Goal: Task Accomplishment & Management: Use online tool/utility

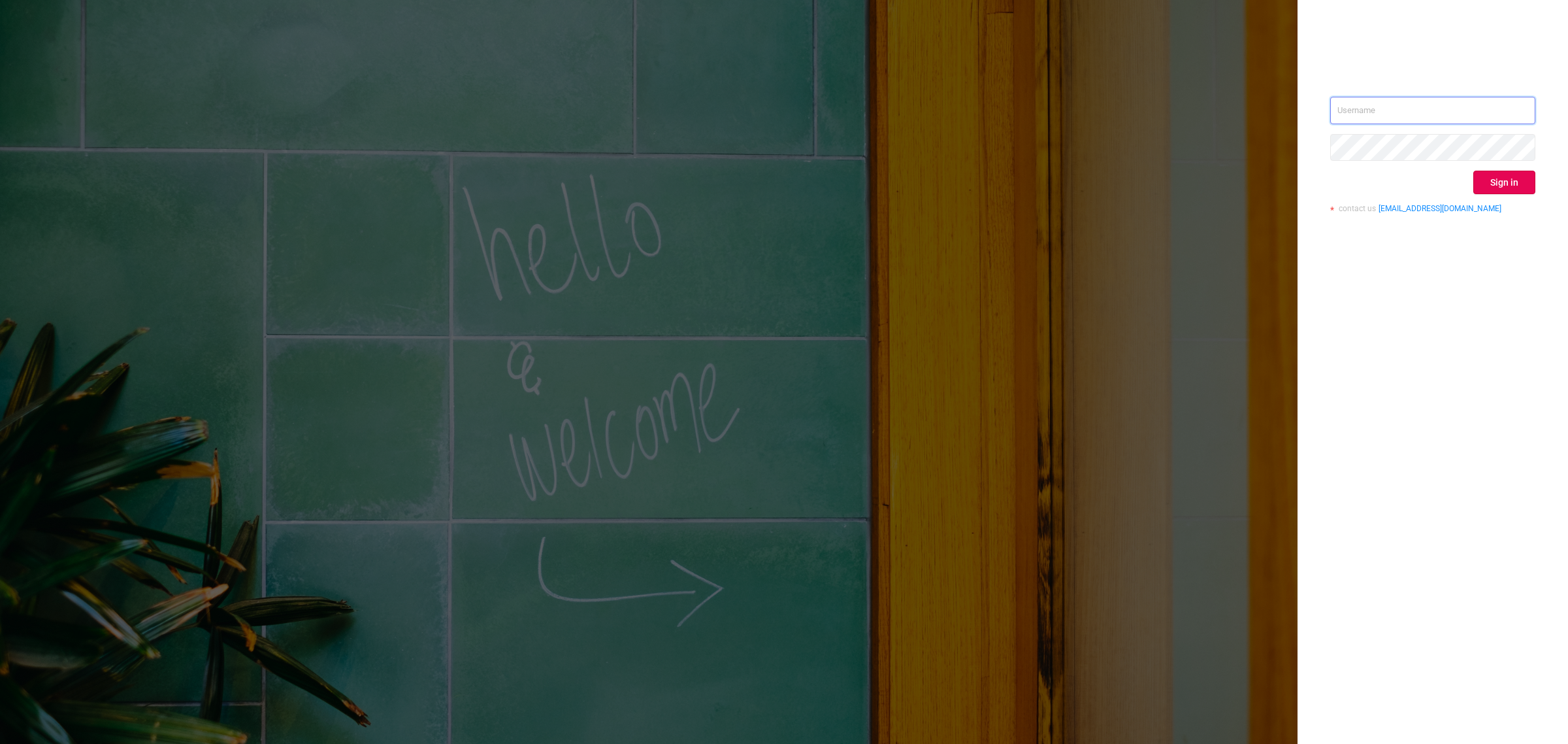
type input "[EMAIL_ADDRESS][DOMAIN_NAME]"
drag, startPoint x: 1431, startPoint y: 113, endPoint x: 1425, endPoint y: 120, distance: 9.2
click at [1431, 113] on input "[EMAIL_ADDRESS][DOMAIN_NAME]" at bounding box center [1433, 110] width 205 height 27
drag, startPoint x: 1443, startPoint y: 358, endPoint x: 1486, endPoint y: 296, distance: 75.5
click at [1443, 358] on div "[PERSON_NAME][EMAIL_ADDRESS][DOMAIN_NAME] Sign in contact us [EMAIL_ADDRESS][DO…" at bounding box center [1433, 372] width 270 height 744
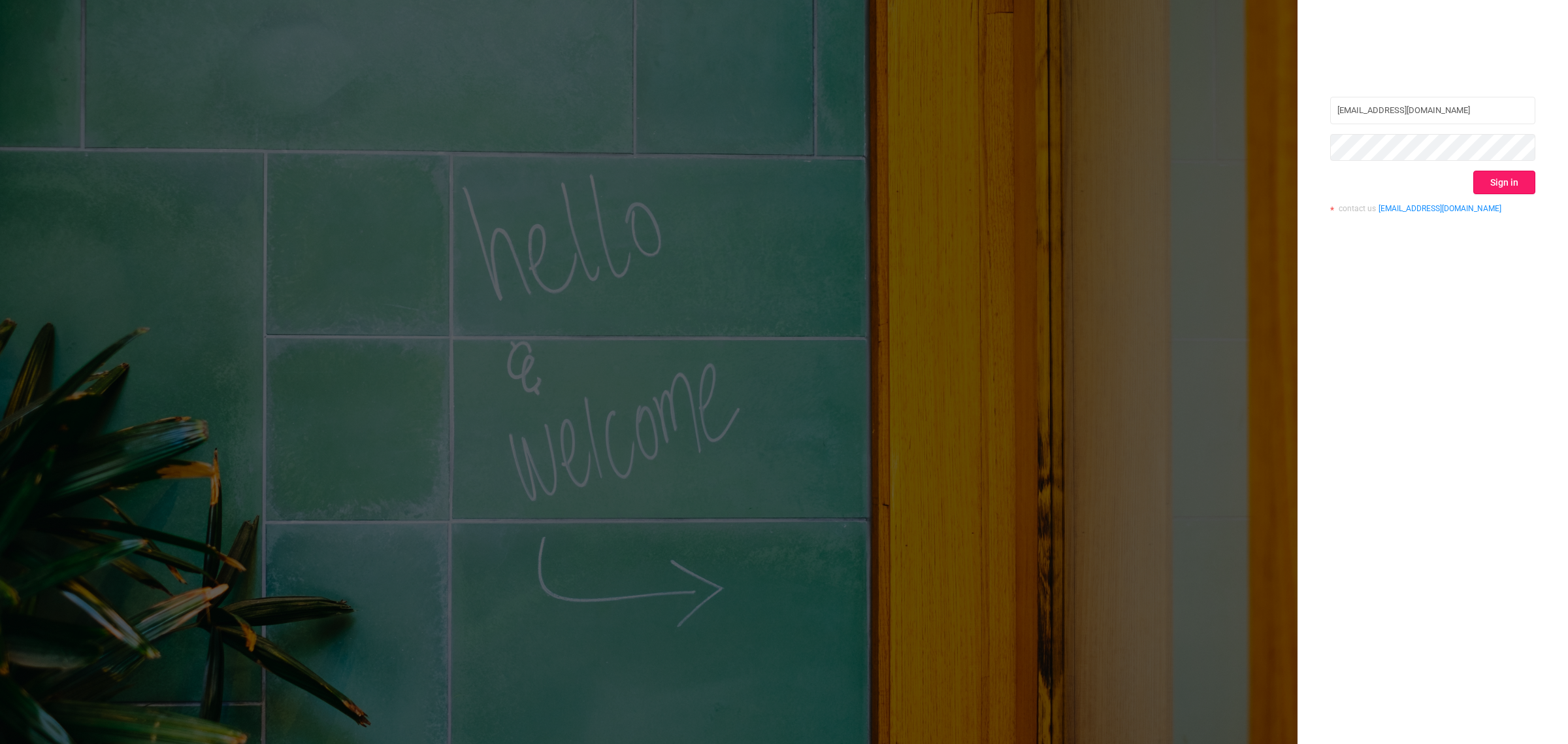
click at [1505, 170] on button "Sign in" at bounding box center [1504, 182] width 62 height 23
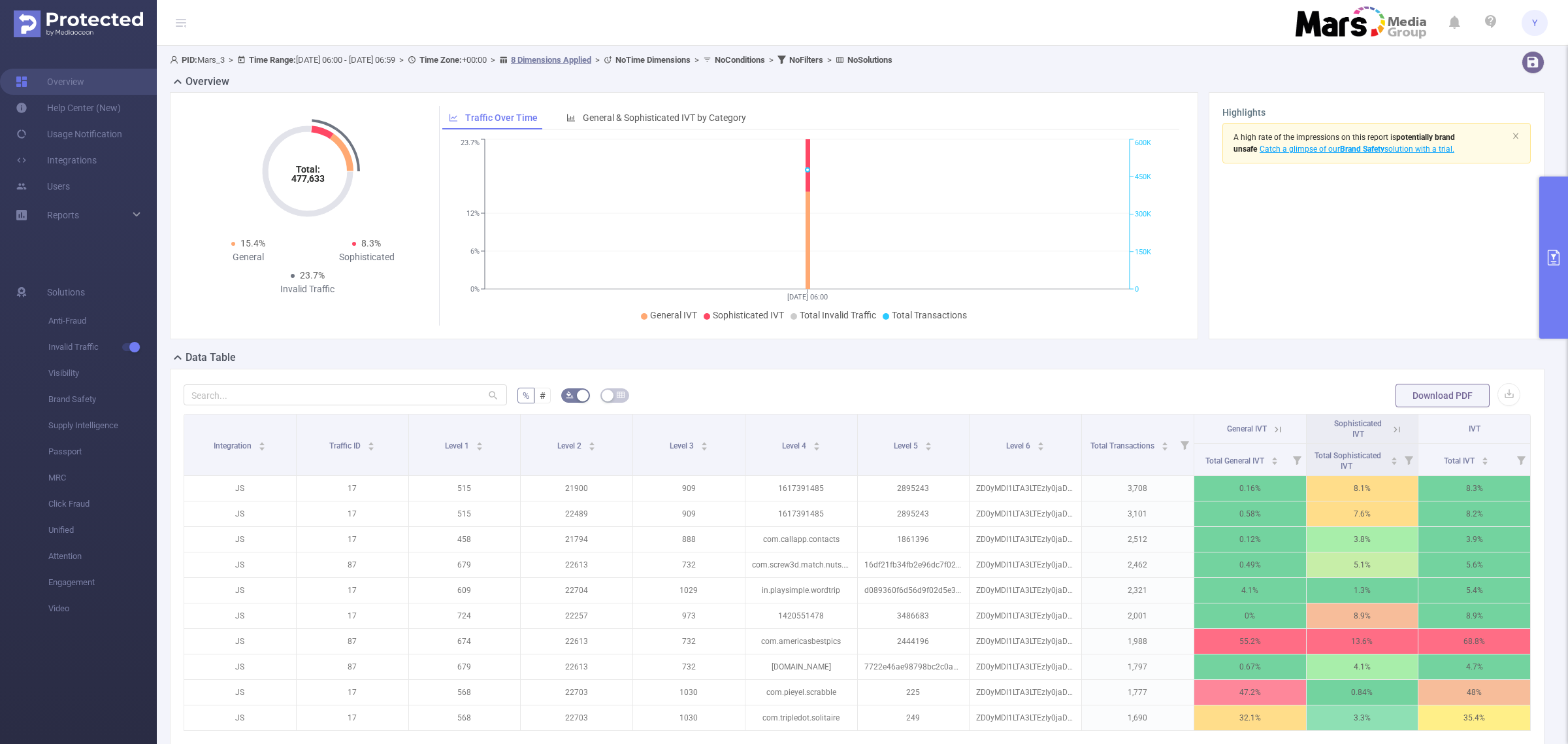
click at [1552, 234] on button "primary" at bounding box center [1553, 257] width 29 height 162
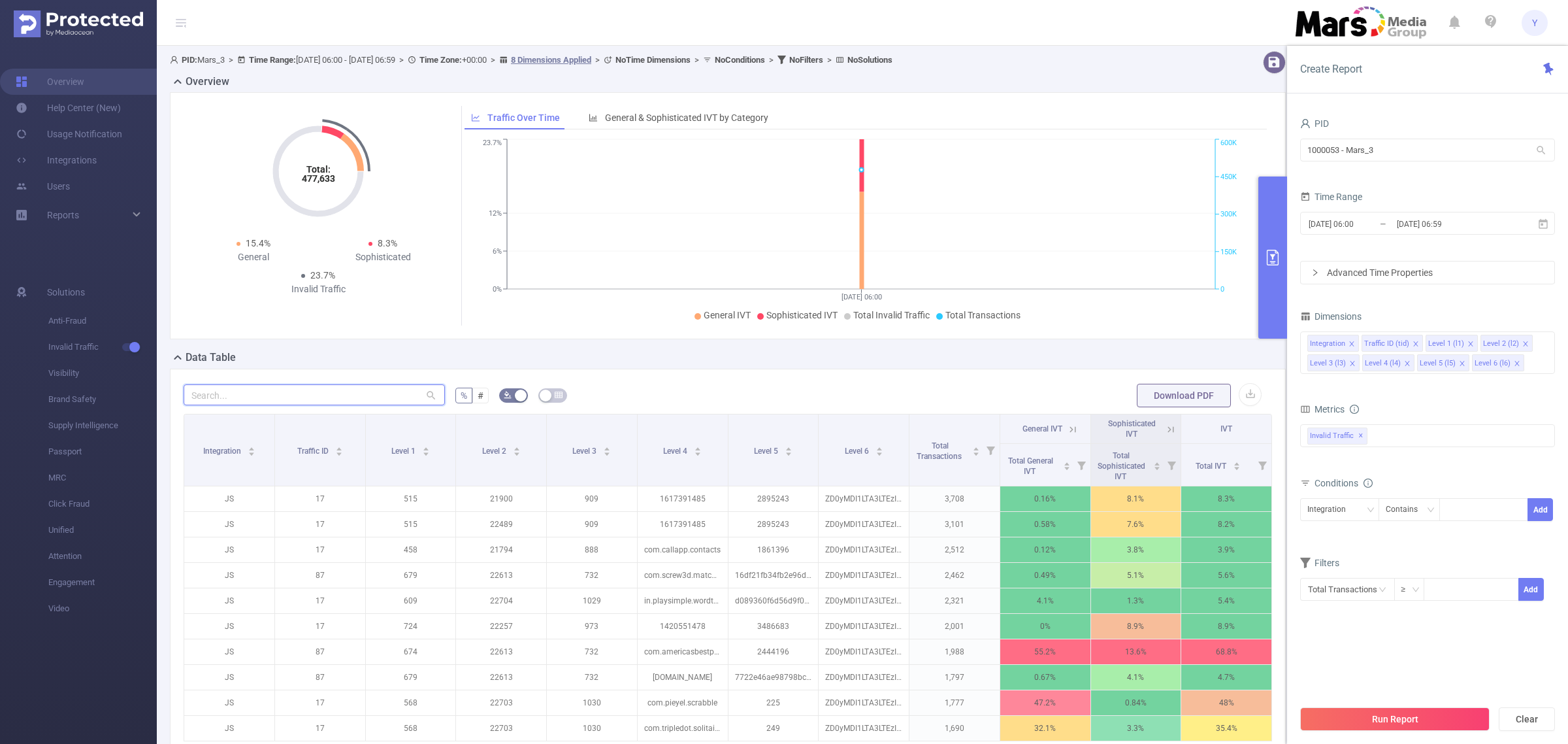
click at [240, 387] on input "text" at bounding box center [314, 394] width 261 height 21
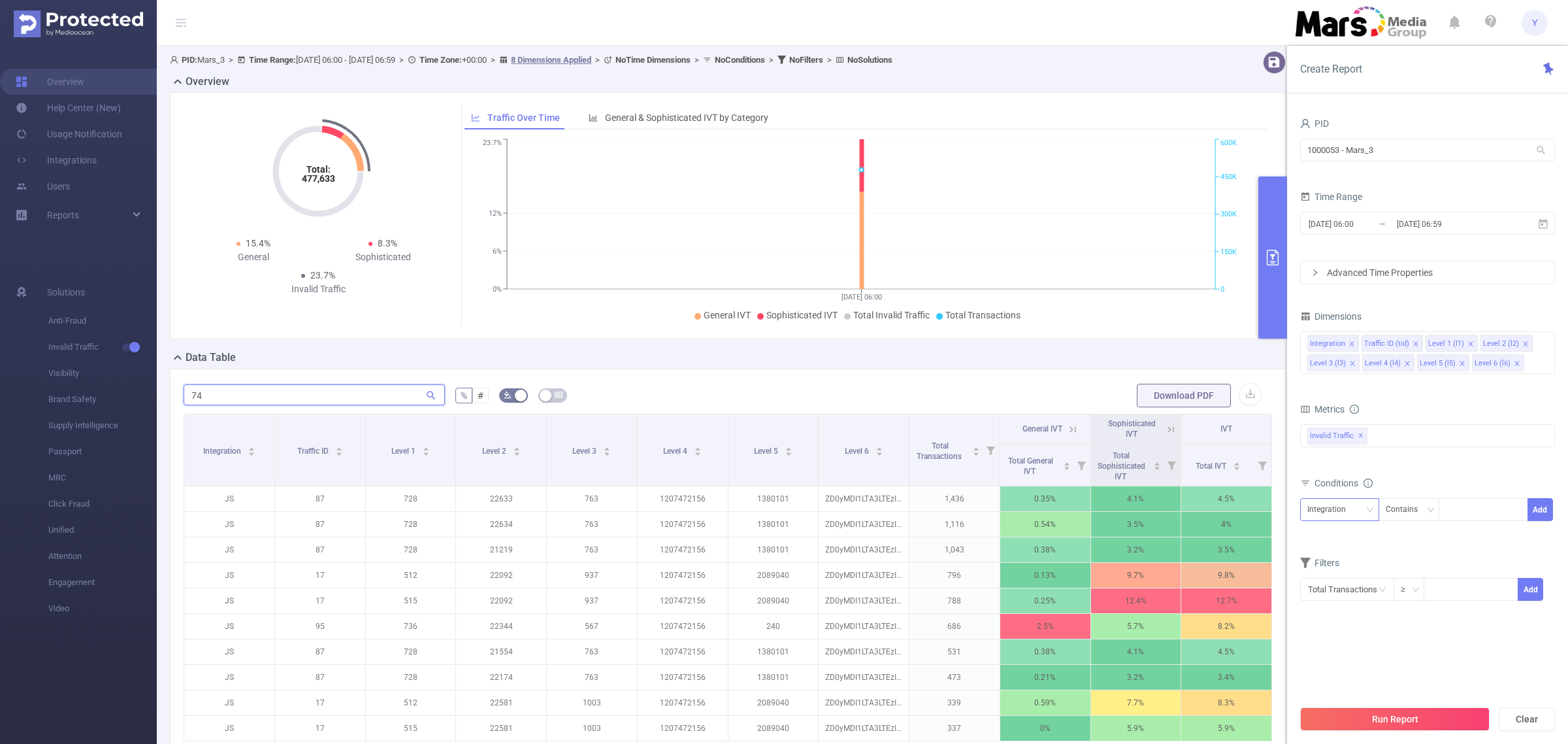
type input "7"
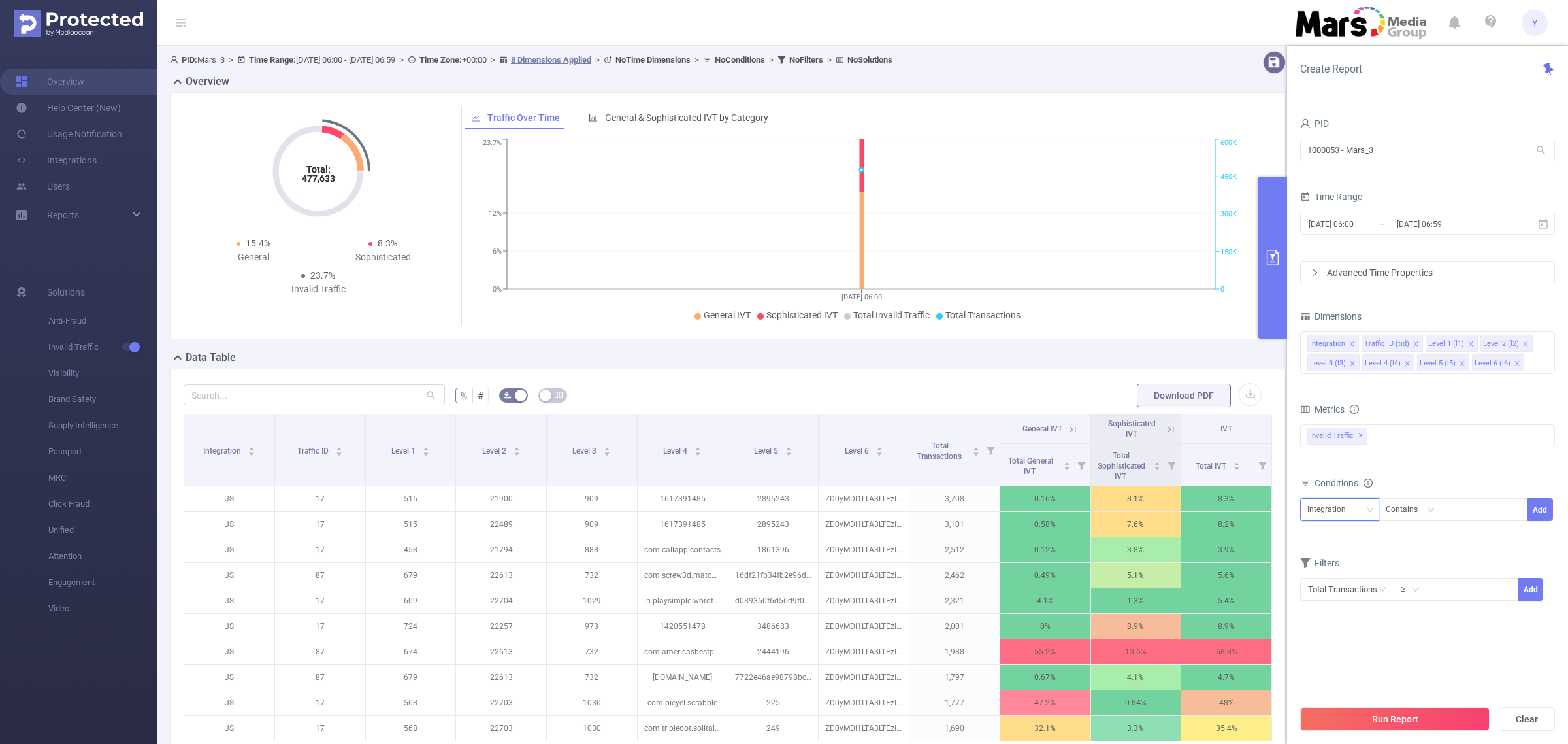
click at [1340, 512] on div "Integration" at bounding box center [1331, 510] width 47 height 22
click at [1340, 580] on li "Level 1 (l1)" at bounding box center [1340, 579] width 79 height 21
click at [1415, 516] on div "Contains" at bounding box center [1406, 510] width 41 height 22
click at [1409, 557] on li "Is" at bounding box center [1421, 558] width 87 height 21
click at [1487, 510] on div at bounding box center [1483, 510] width 75 height 22
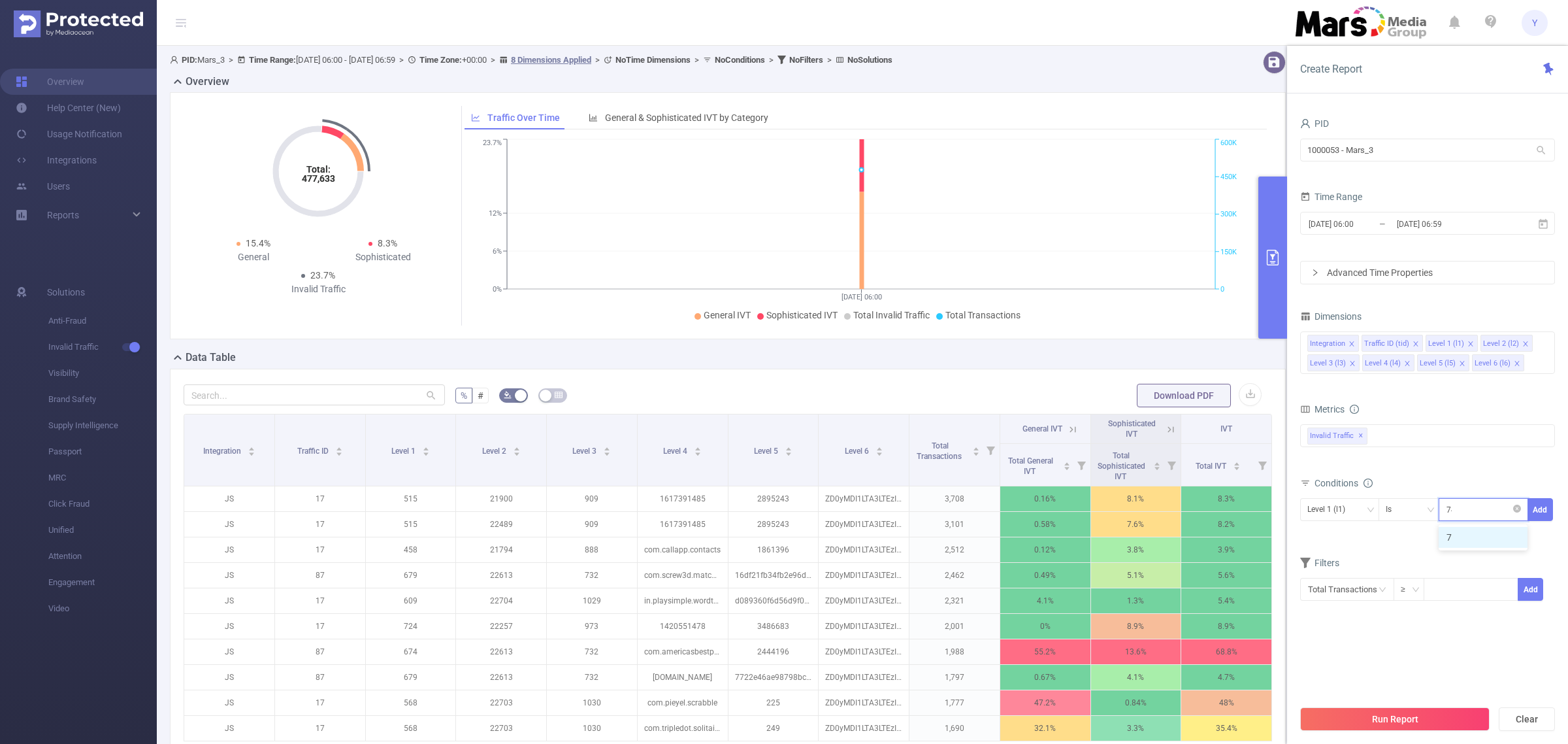
type input "747"
click at [1462, 543] on li "747" at bounding box center [1483, 537] width 89 height 21
click at [1544, 513] on button "Add" at bounding box center [1540, 509] width 26 height 23
click at [1448, 221] on input "[DATE] 06:59" at bounding box center [1448, 224] width 106 height 18
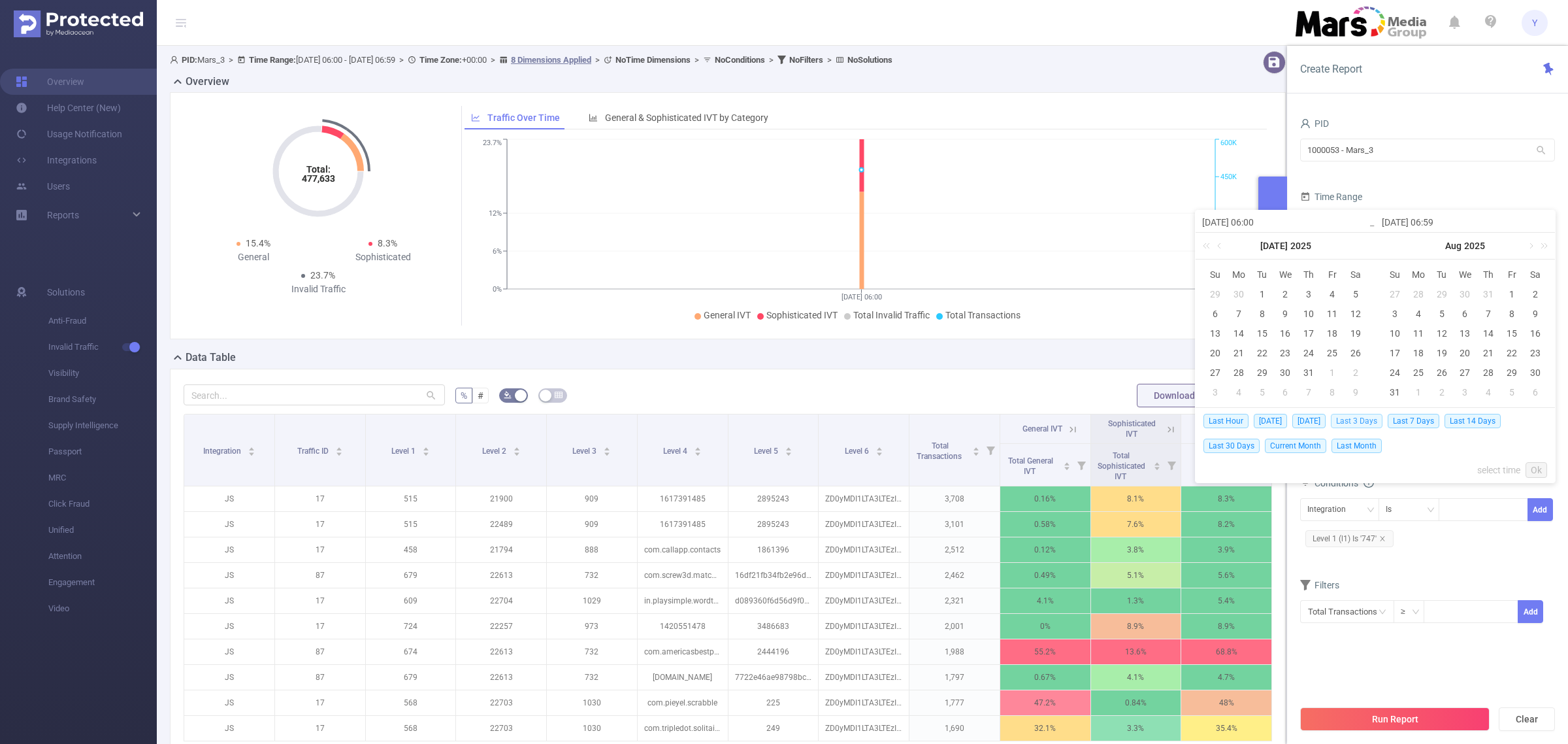
click at [1378, 424] on span "Last 3 Days" at bounding box center [1357, 421] width 51 height 14
type input "[DATE] 00:00"
type input "[DATE] 23:59"
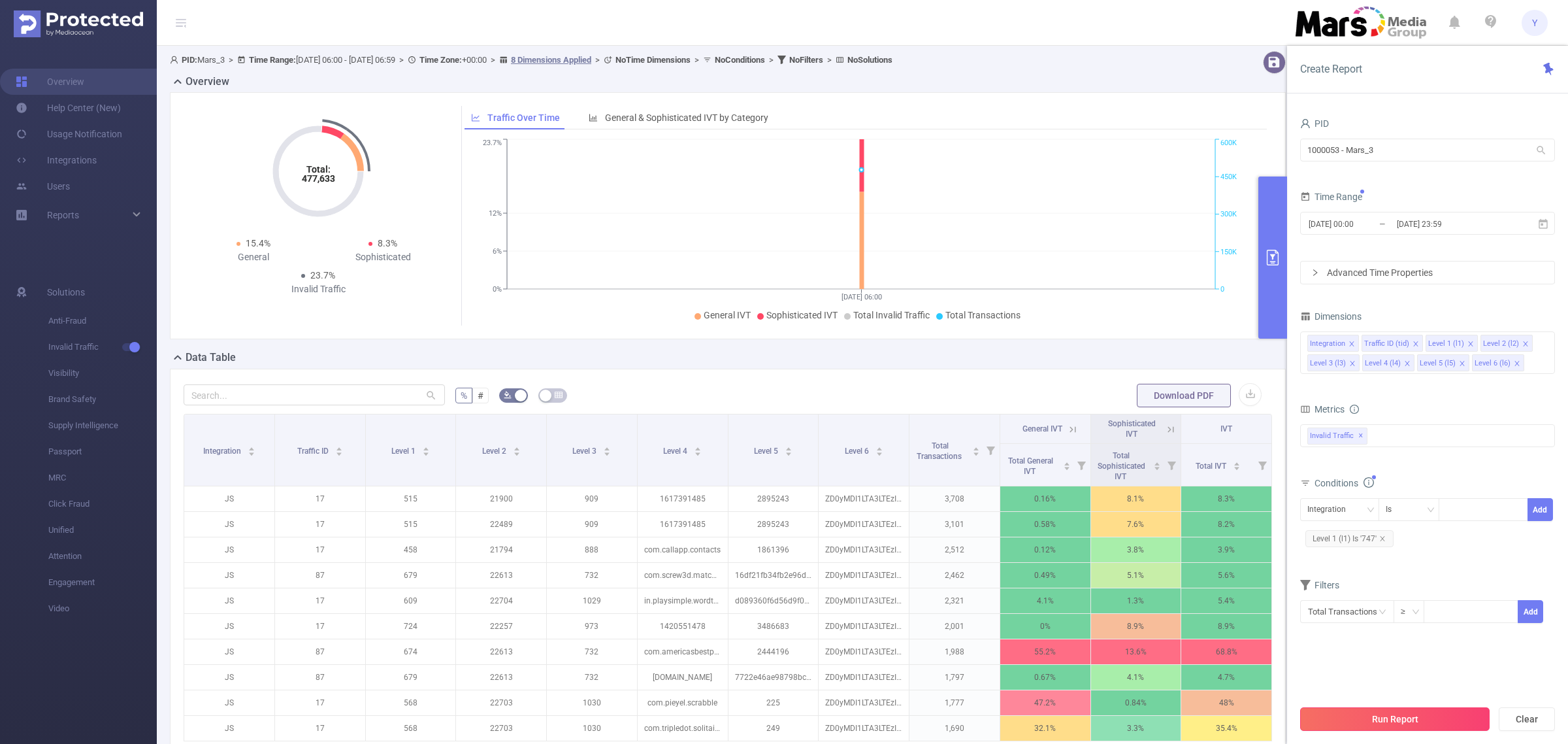
click at [1408, 721] on button "Run Report" at bounding box center [1395, 719] width 190 height 23
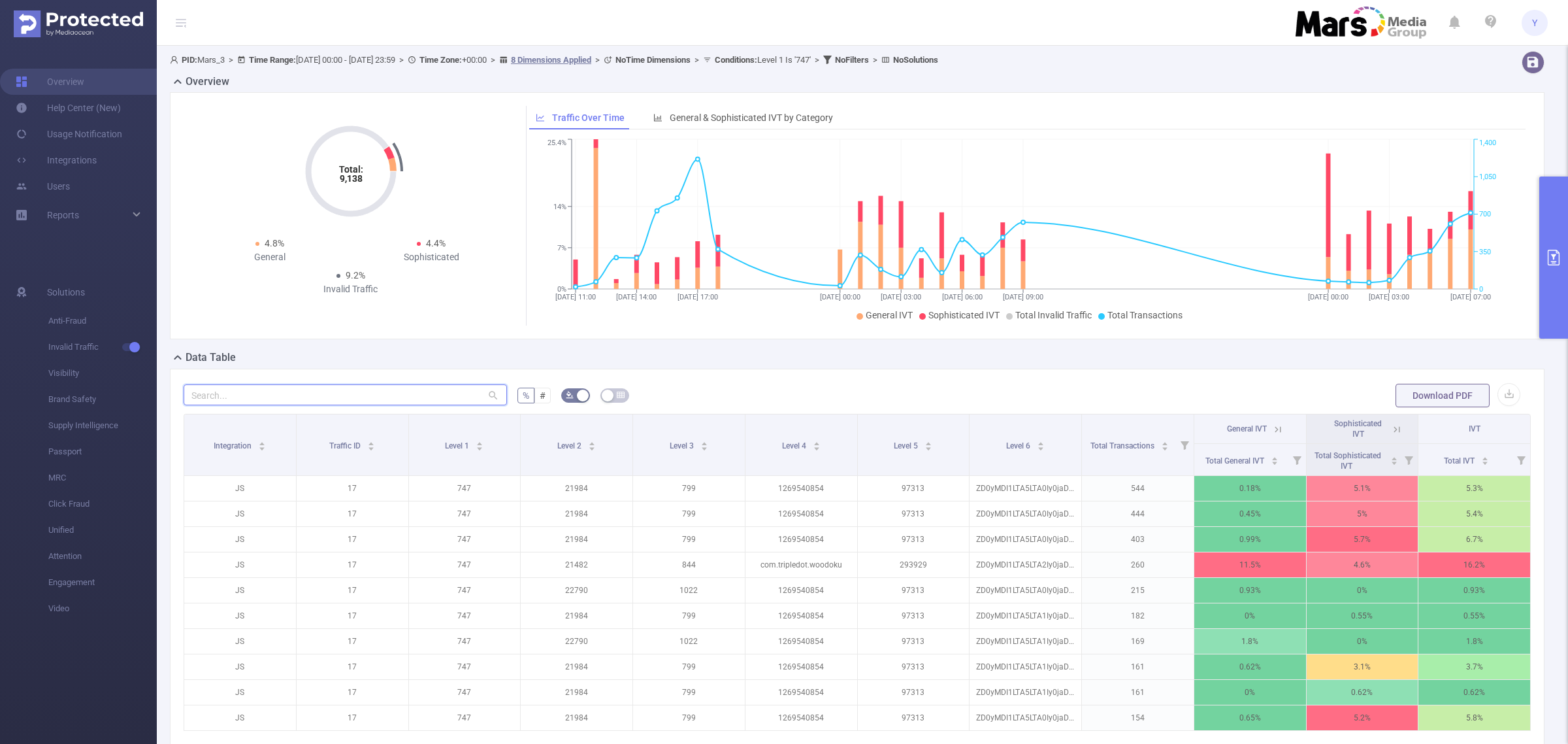
click at [228, 397] on input "text" at bounding box center [345, 394] width 323 height 21
type input "747"
drag, startPoint x: 245, startPoint y: 389, endPoint x: 101, endPoint y: 389, distance: 144.0
click at [103, 389] on section "Overview Help Center (New) Usage Notification Integrations Users Reports Soluti…" at bounding box center [784, 372] width 1568 height 744
click at [1391, 429] on icon at bounding box center [1396, 429] width 12 height 12
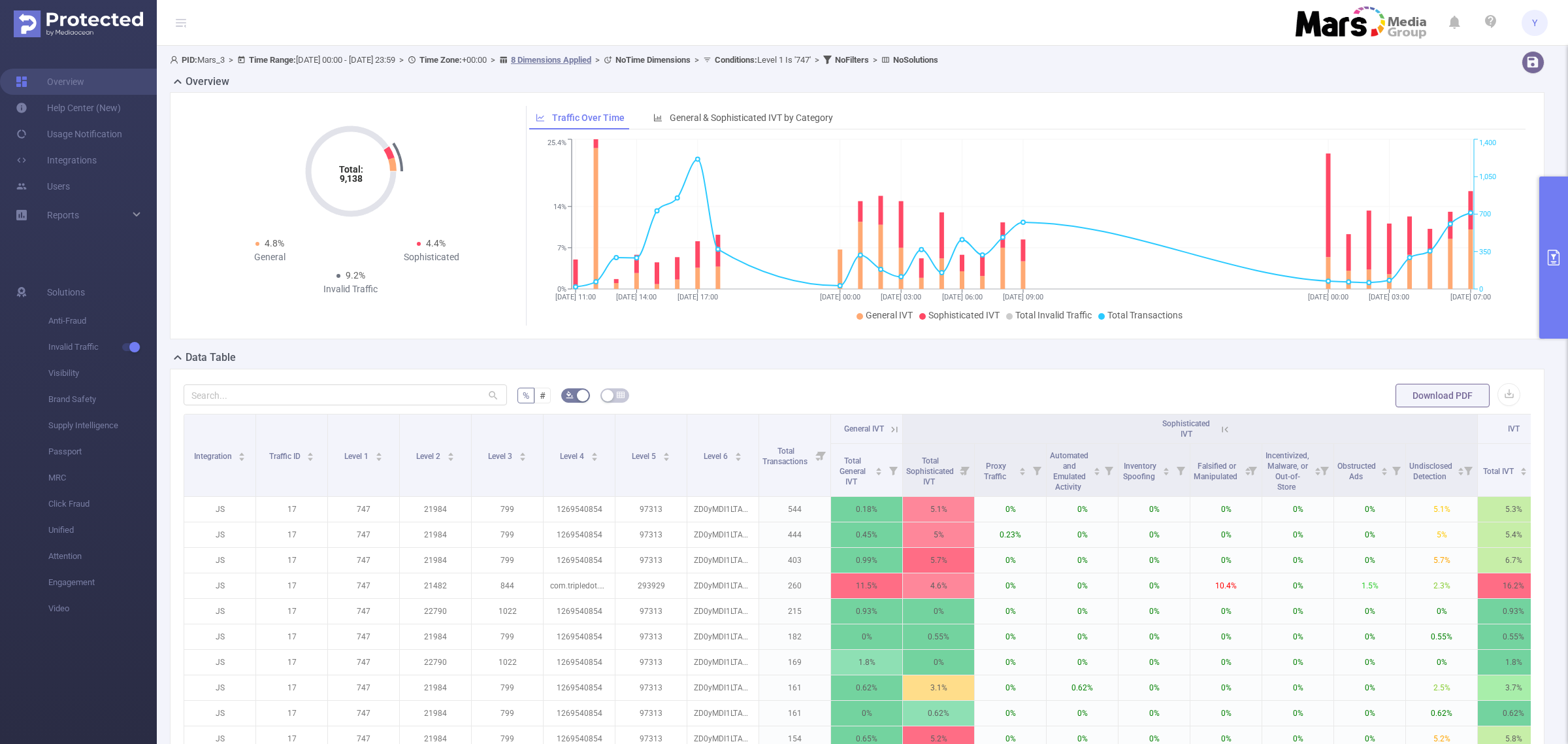
click at [1223, 427] on icon at bounding box center [1225, 429] width 6 height 6
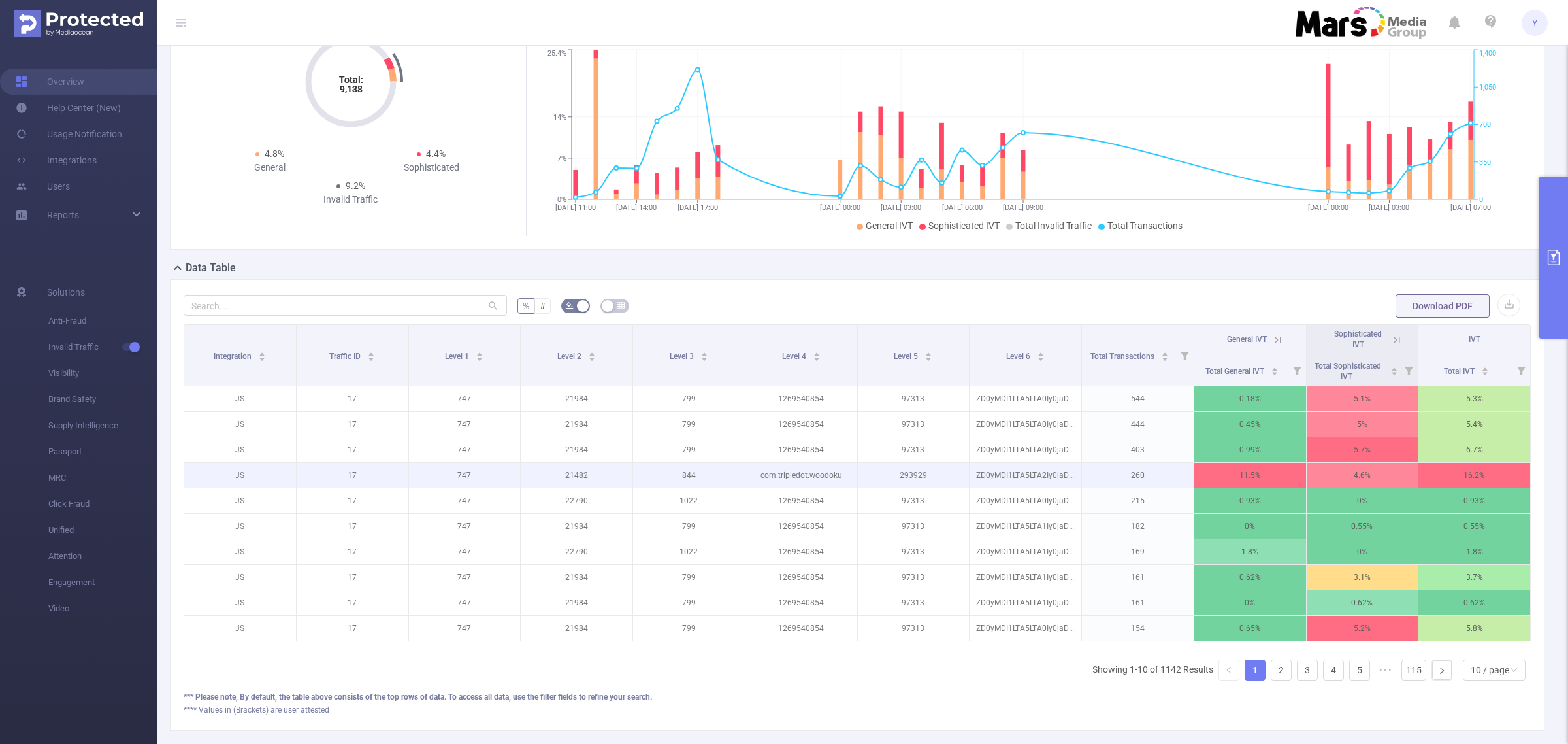
scroll to position [173, 0]
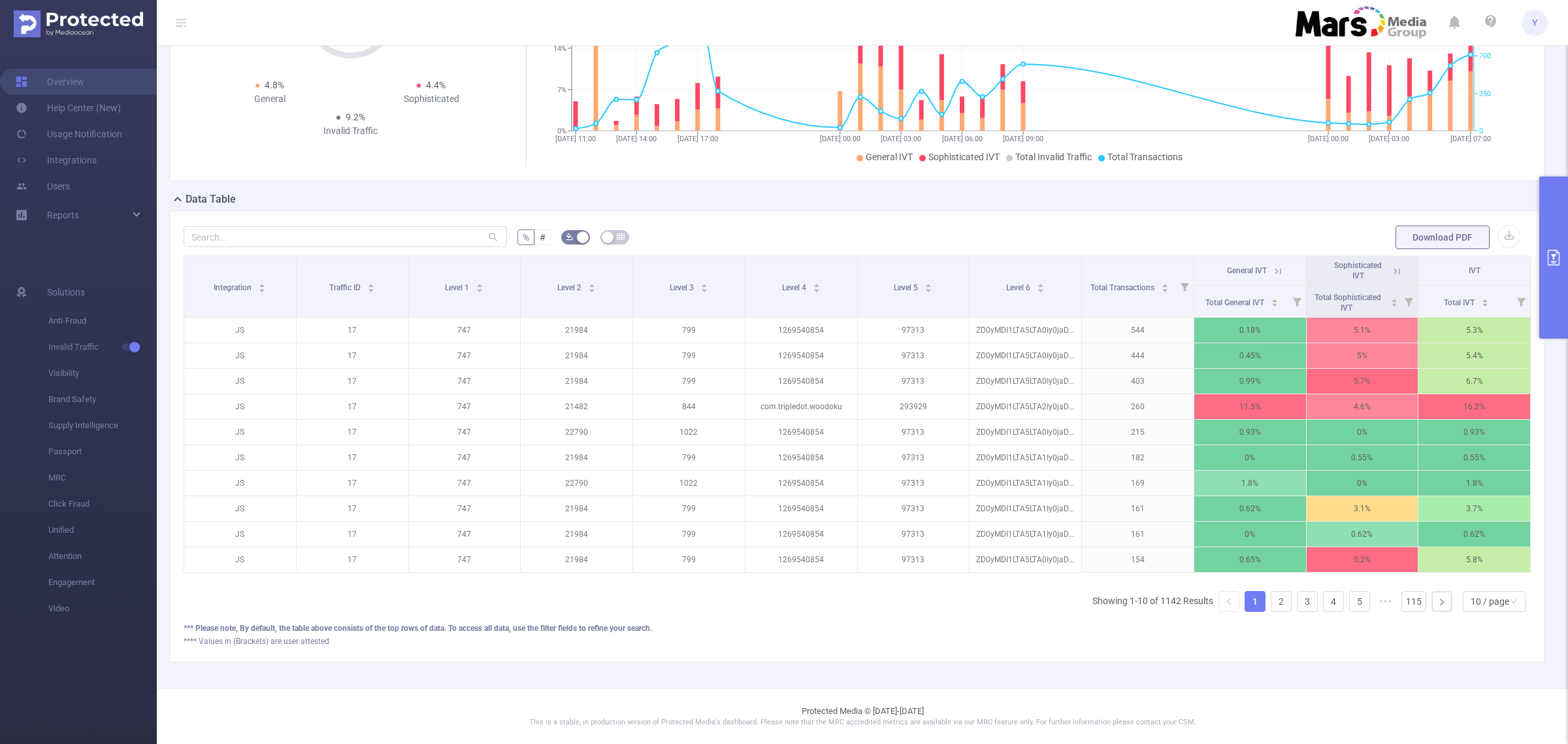
click at [1554, 259] on icon "primary" at bounding box center [1553, 257] width 12 height 16
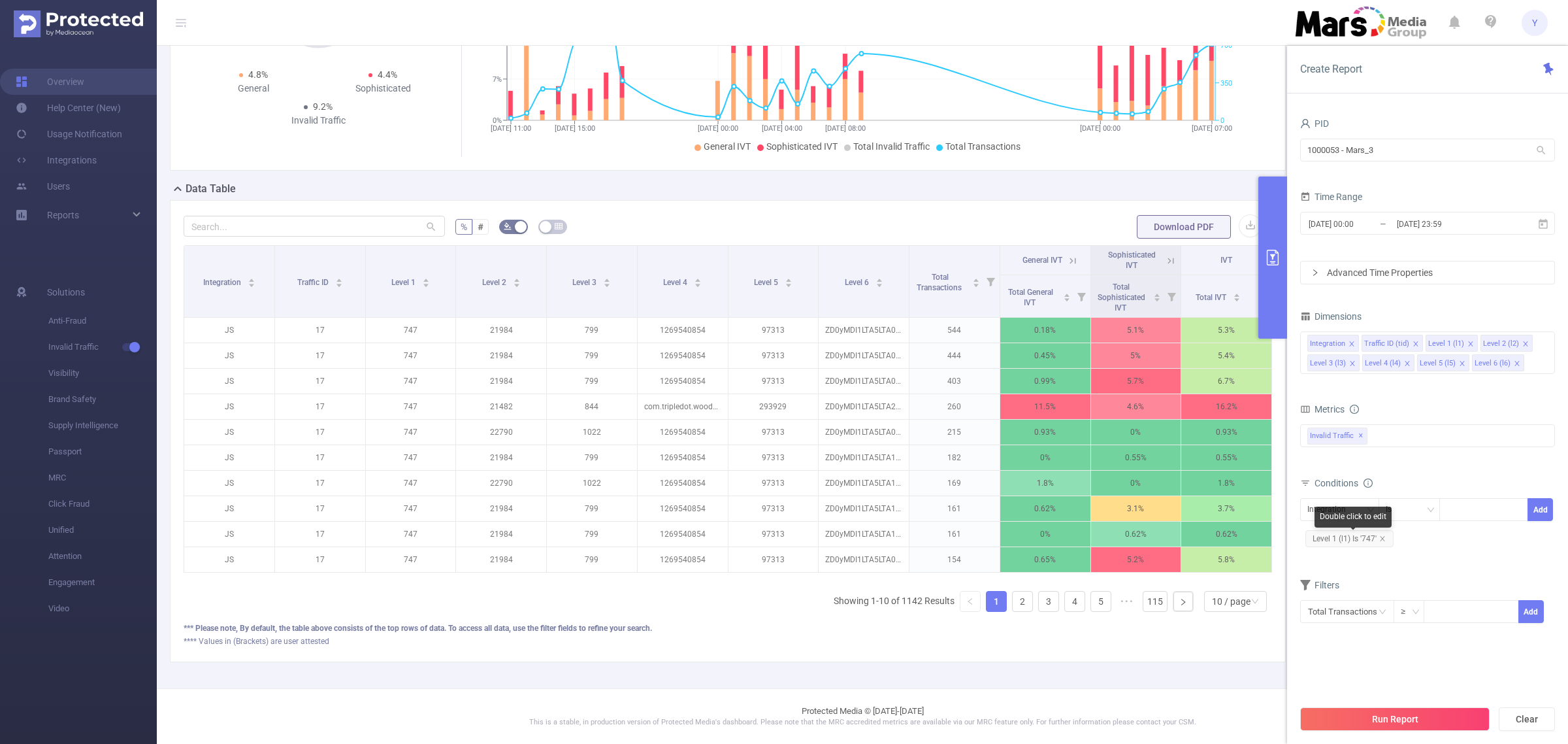
click at [1382, 540] on icon "icon: close" at bounding box center [1382, 539] width 6 height 6
click at [1458, 512] on div at bounding box center [1483, 510] width 75 height 22
type input "757"
click at [1476, 533] on li "757" at bounding box center [1483, 537] width 89 height 21
click at [1544, 511] on button "Add" at bounding box center [1540, 509] width 26 height 23
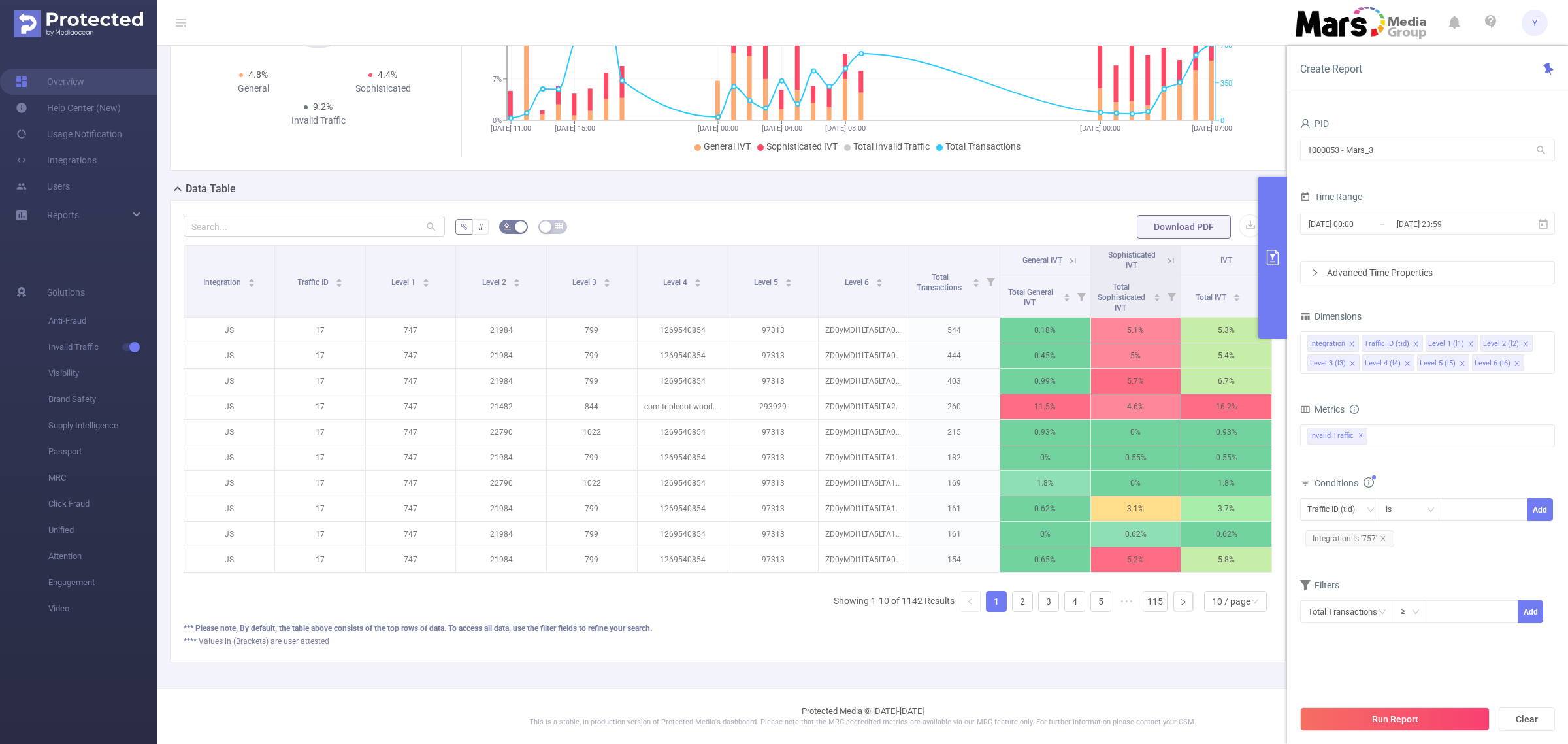
click at [1392, 717] on button "Run Report" at bounding box center [1395, 719] width 190 height 23
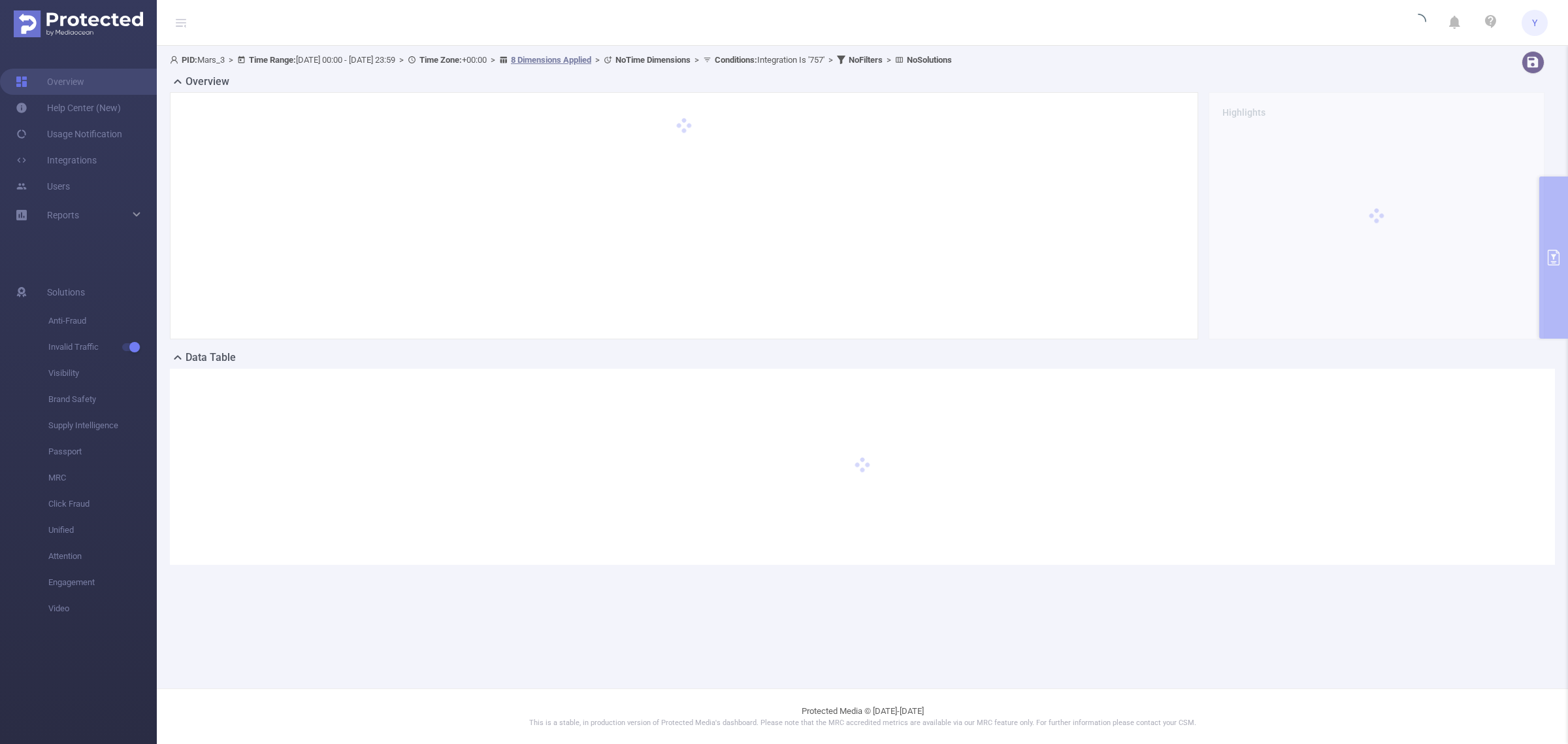
scroll to position [0, 0]
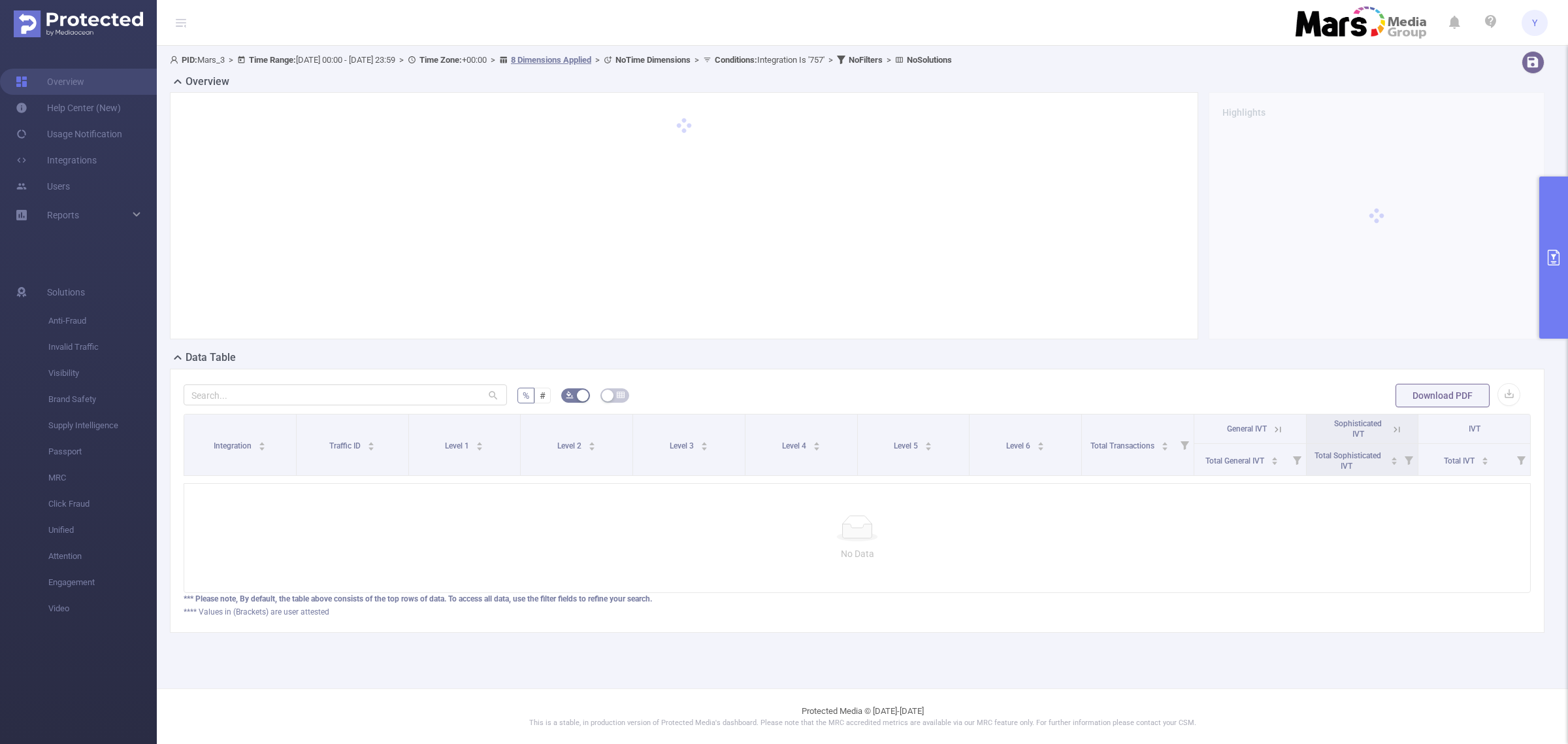
click at [1550, 258] on icon "primary" at bounding box center [1554, 257] width 16 height 16
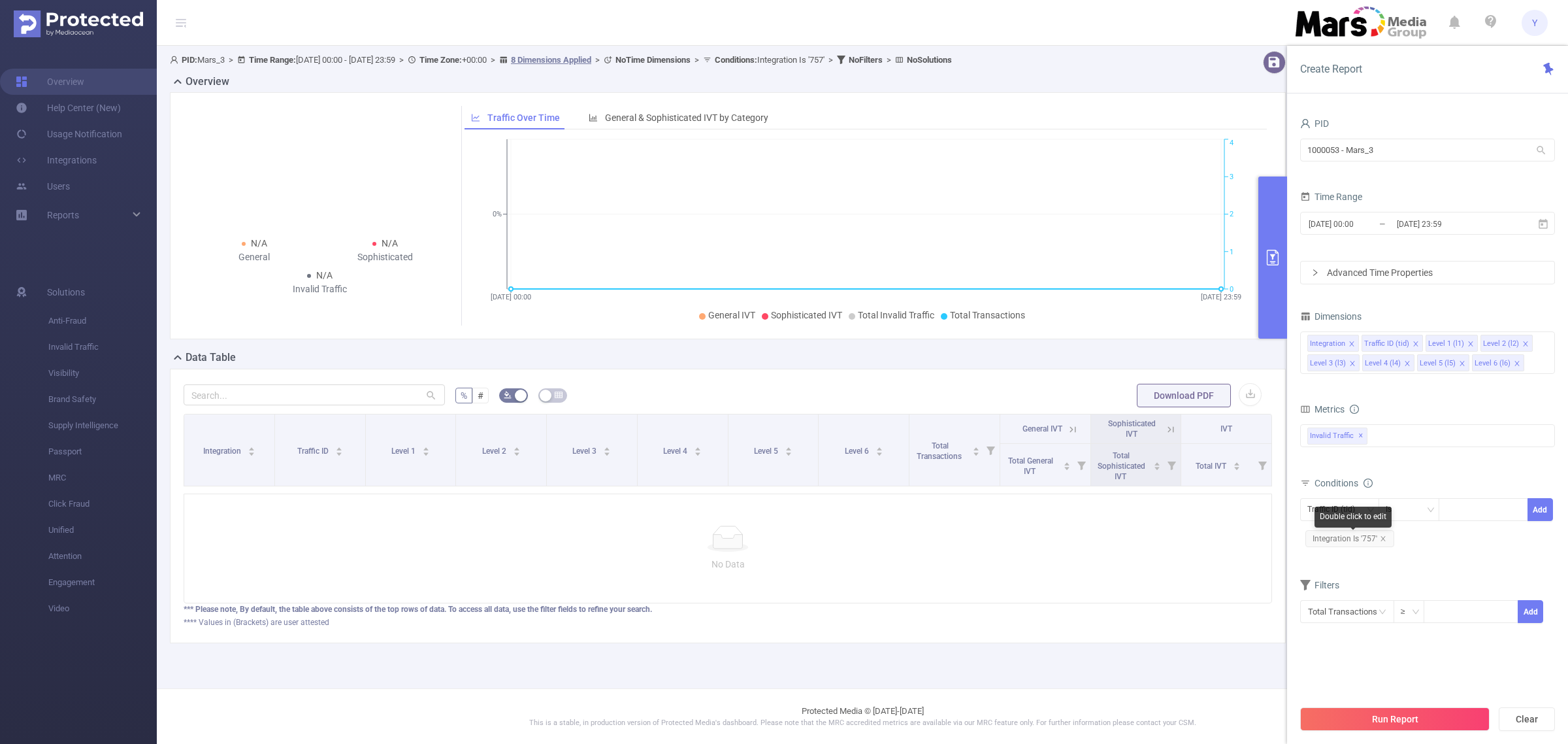
click at [1384, 543] on span "Integration Is '757'" at bounding box center [1350, 539] width 89 height 17
click at [1382, 540] on icon "icon: close" at bounding box center [1383, 539] width 5 height 5
click at [1472, 515] on div at bounding box center [1483, 510] width 75 height 22
type input "757"
click at [1455, 543] on li "757" at bounding box center [1483, 537] width 89 height 21
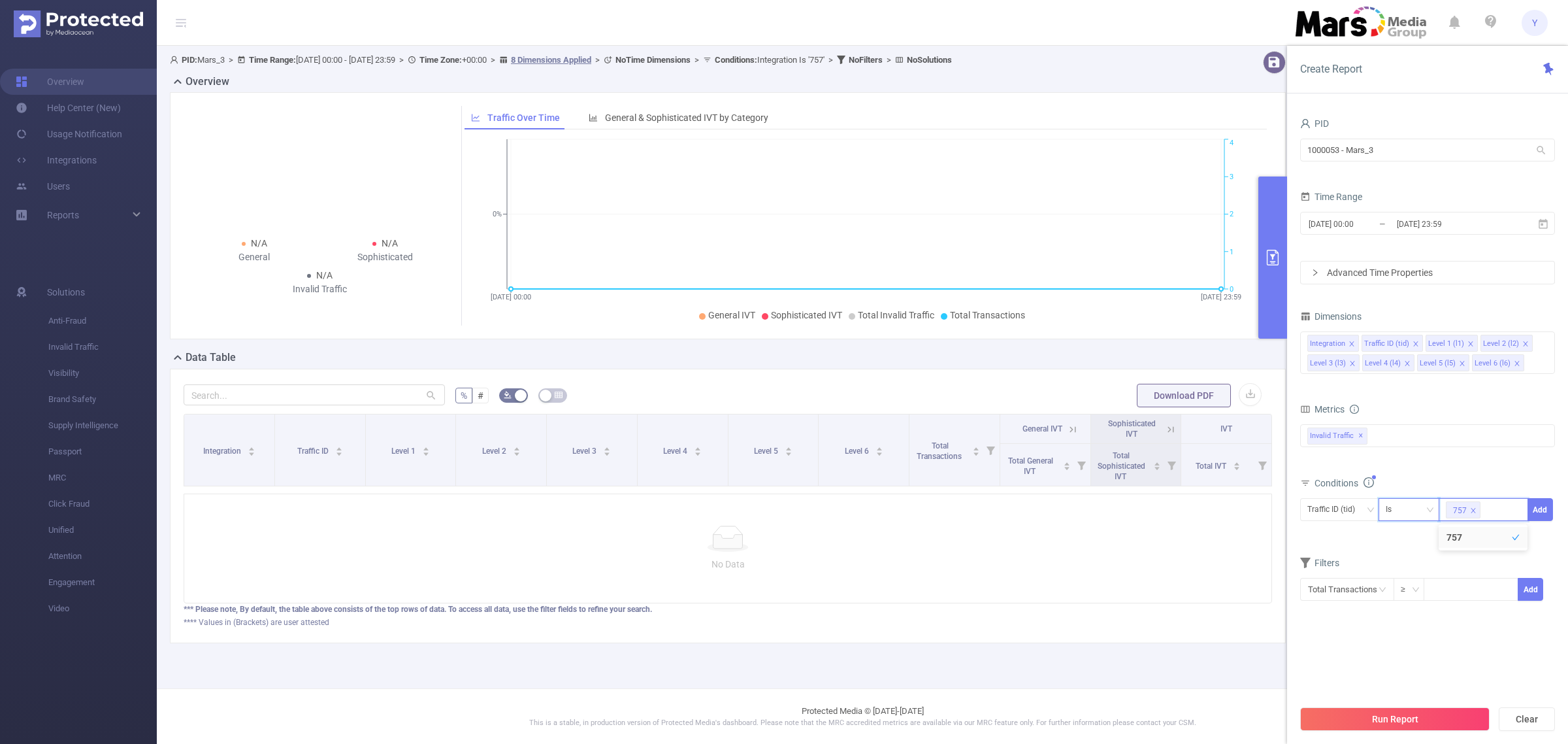
click at [1402, 511] on div "Is" at bounding box center [1409, 510] width 47 height 22
click at [1333, 512] on div "Traffic ID (tid)" at bounding box center [1336, 510] width 57 height 22
click at [1343, 573] on li "Level 1 (l1)" at bounding box center [1340, 579] width 79 height 21
click at [1531, 519] on button "Add" at bounding box center [1540, 509] width 26 height 23
click at [1416, 713] on button "Run Report" at bounding box center [1395, 719] width 190 height 23
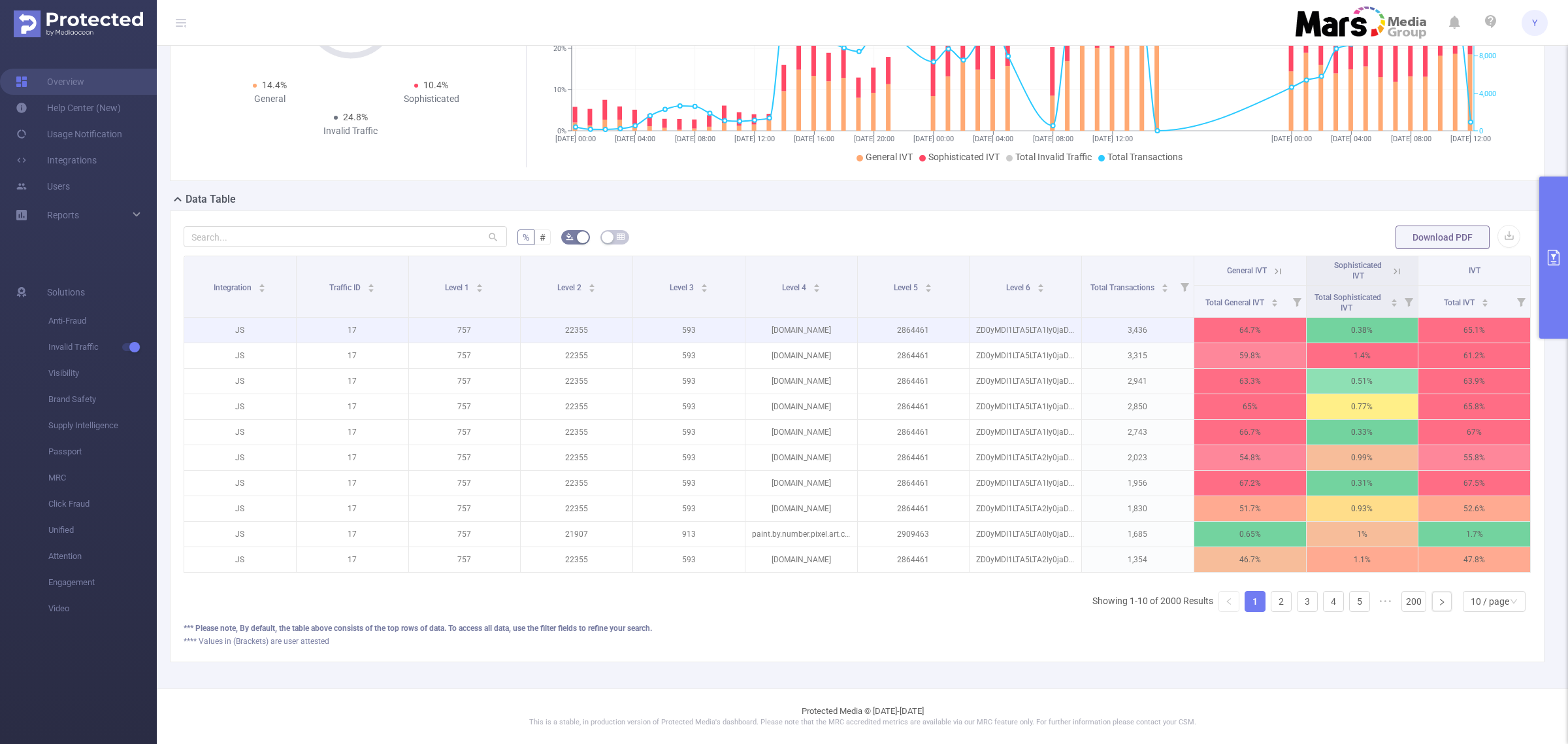
scroll to position [173, 0]
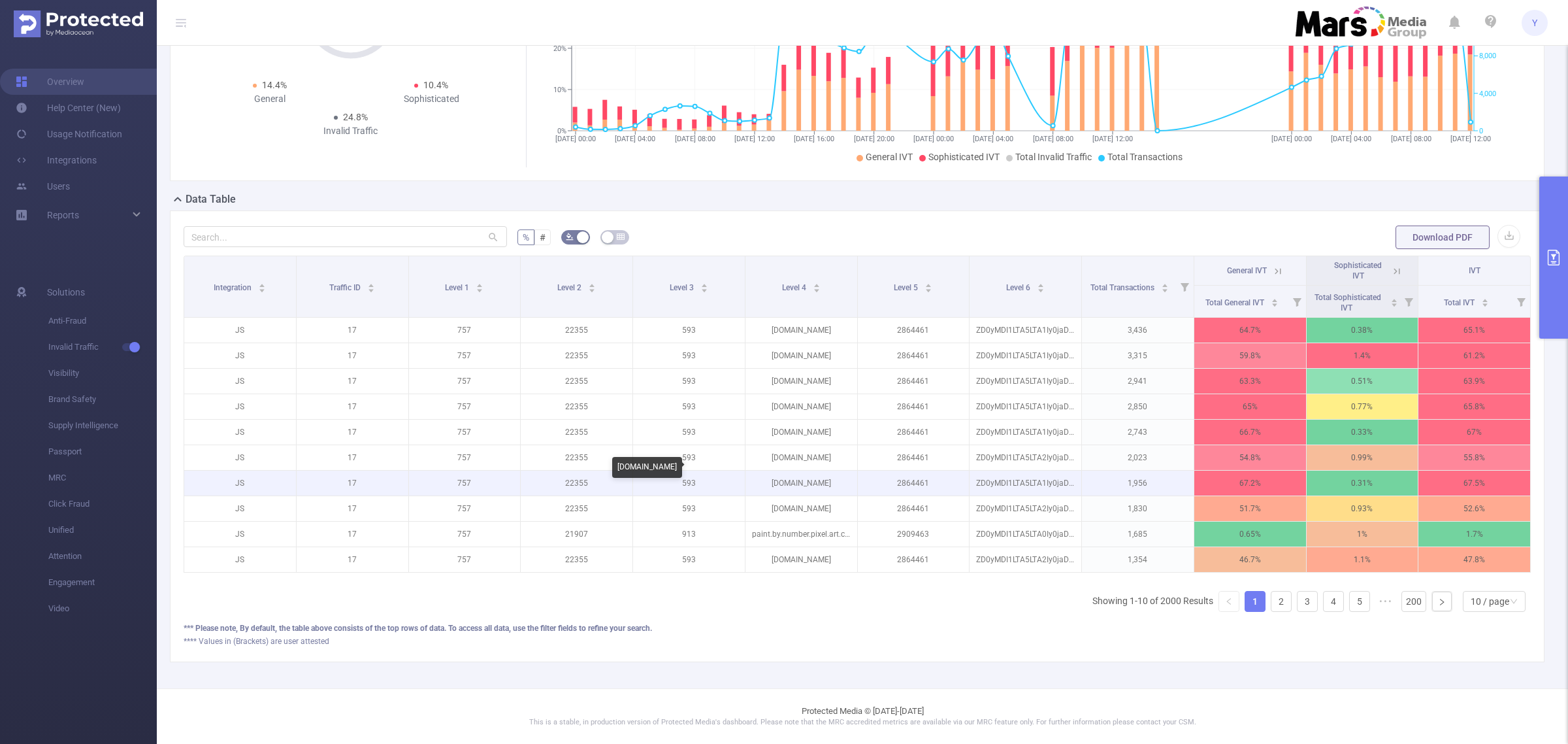
click at [782, 470] on p "[DOMAIN_NAME]" at bounding box center [801, 483] width 112 height 25
click at [784, 470] on p "[DOMAIN_NAME]" at bounding box center [801, 483] width 112 height 25
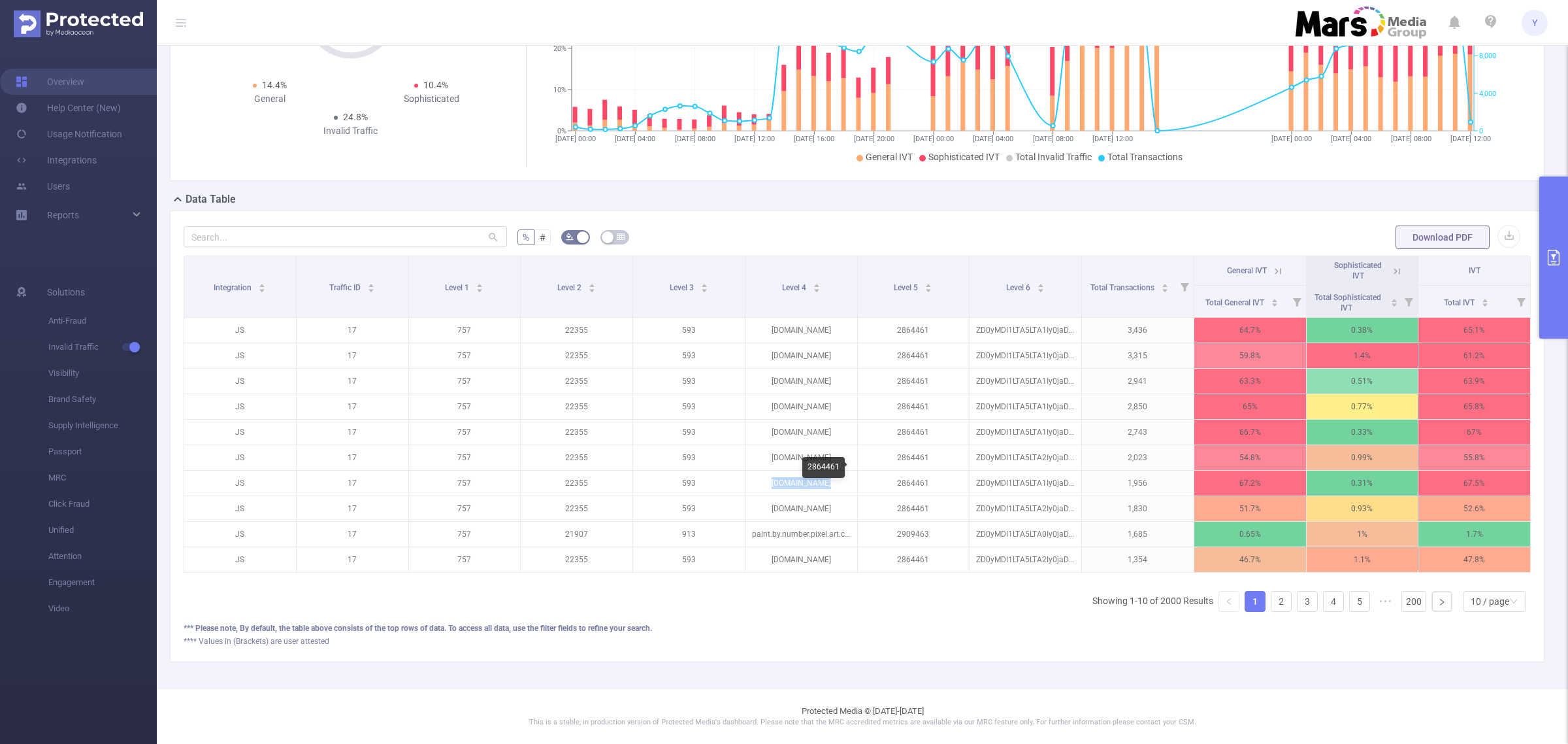
copy p "[DOMAIN_NAME]"
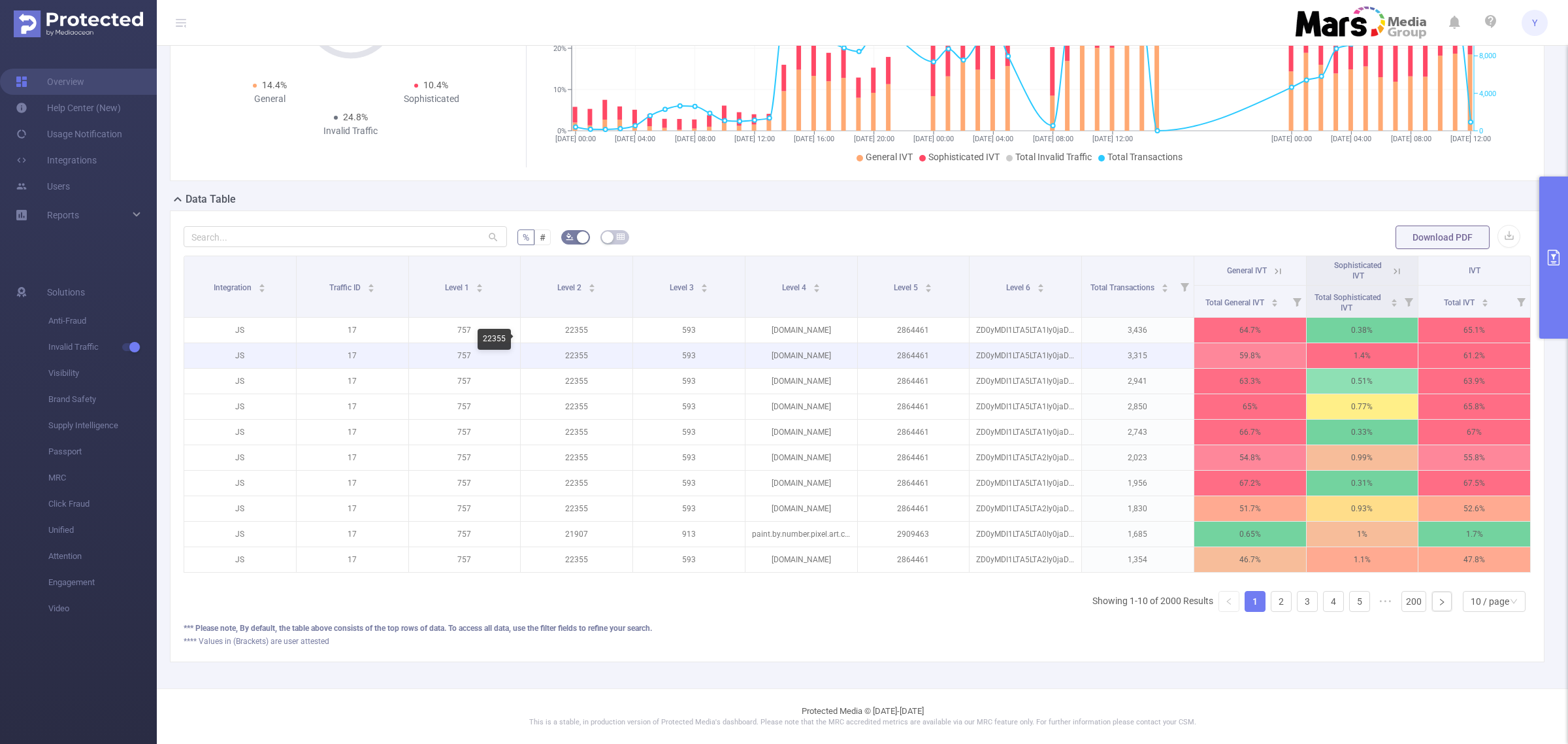
click at [577, 343] on p "22355" at bounding box center [577, 355] width 112 height 25
drag, startPoint x: 577, startPoint y: 341, endPoint x: 591, endPoint y: 348, distance: 15.7
click at [578, 343] on p "22355" at bounding box center [577, 355] width 112 height 25
copy p "22355"
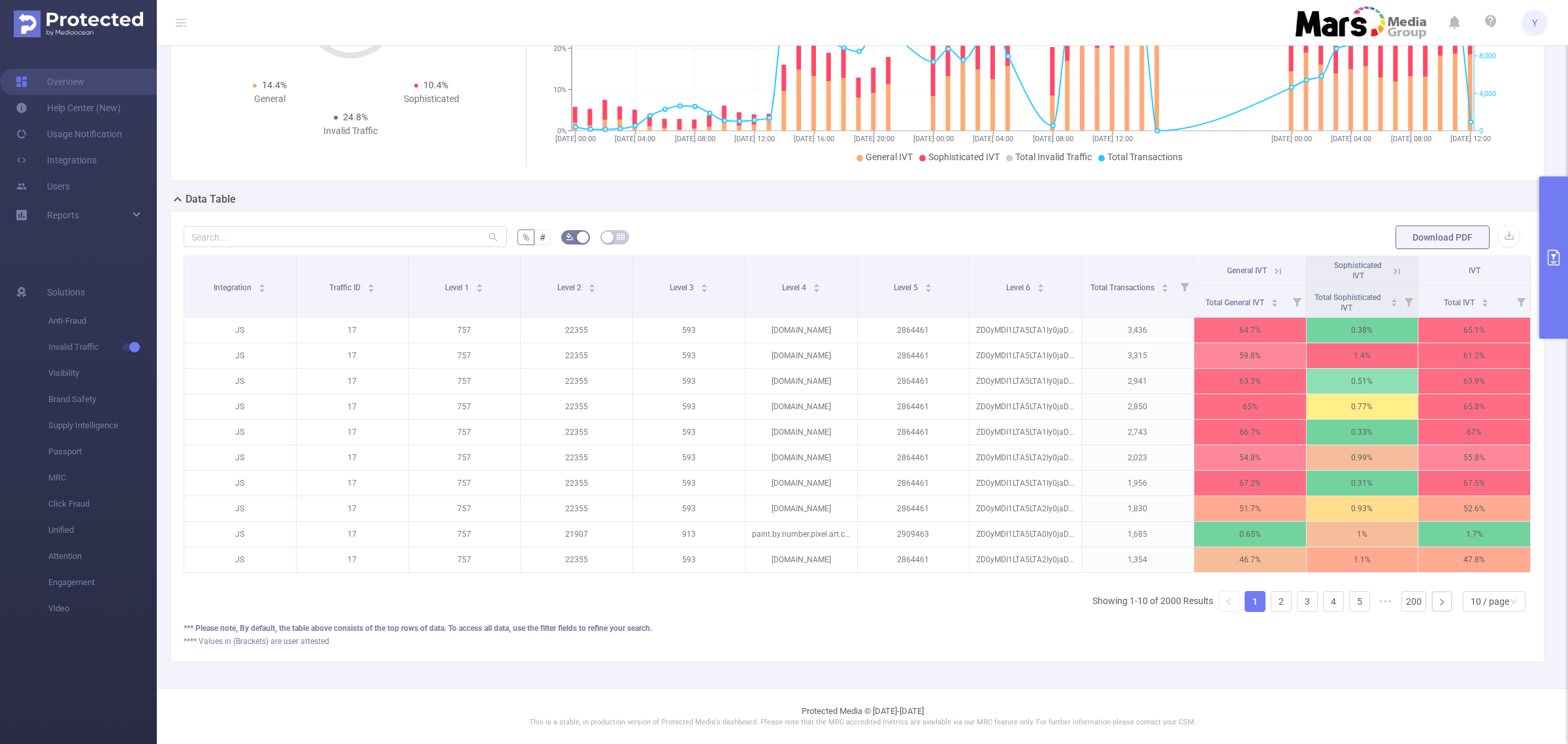
click at [1272, 265] on icon at bounding box center [1277, 271] width 12 height 12
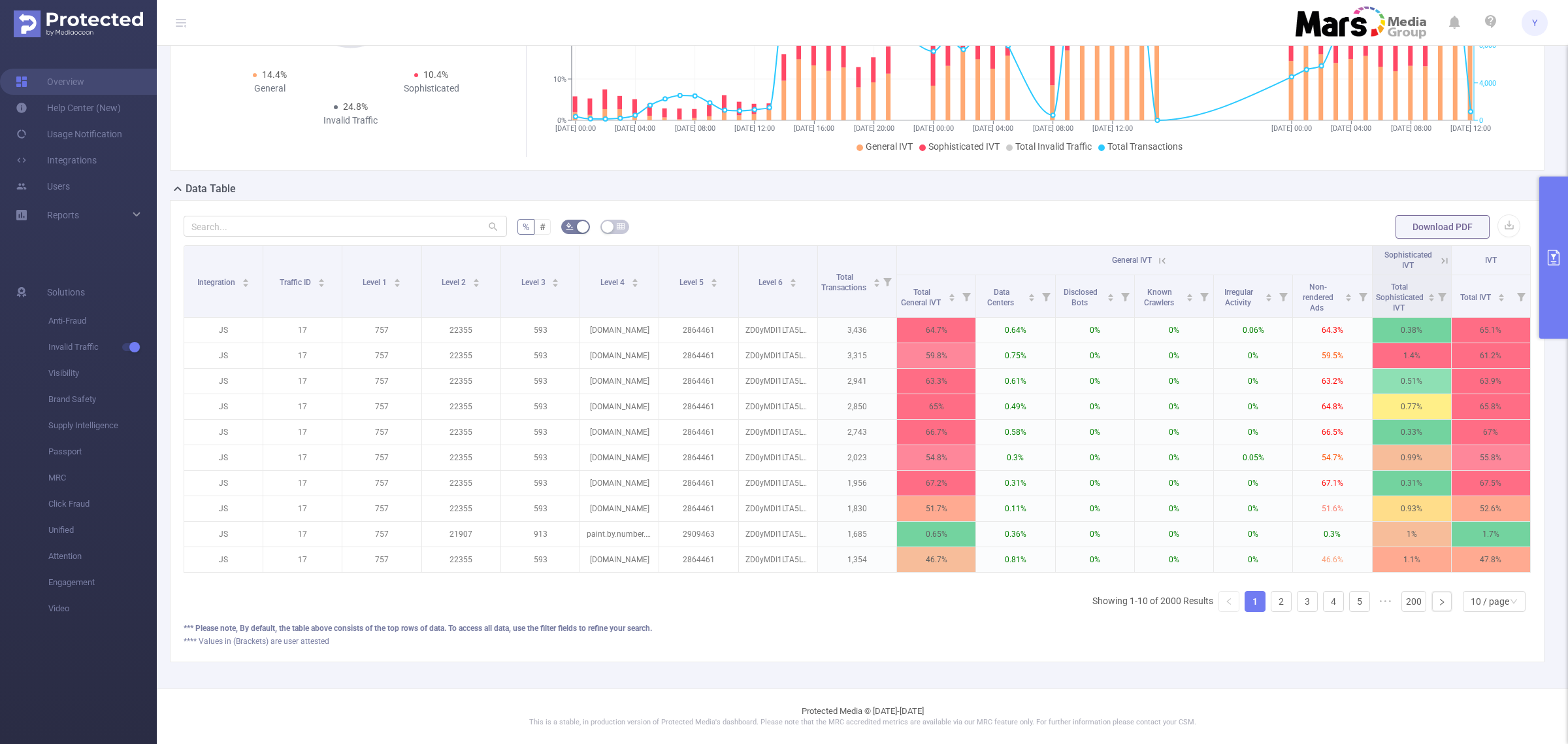
click at [1156, 255] on icon at bounding box center [1162, 260] width 12 height 12
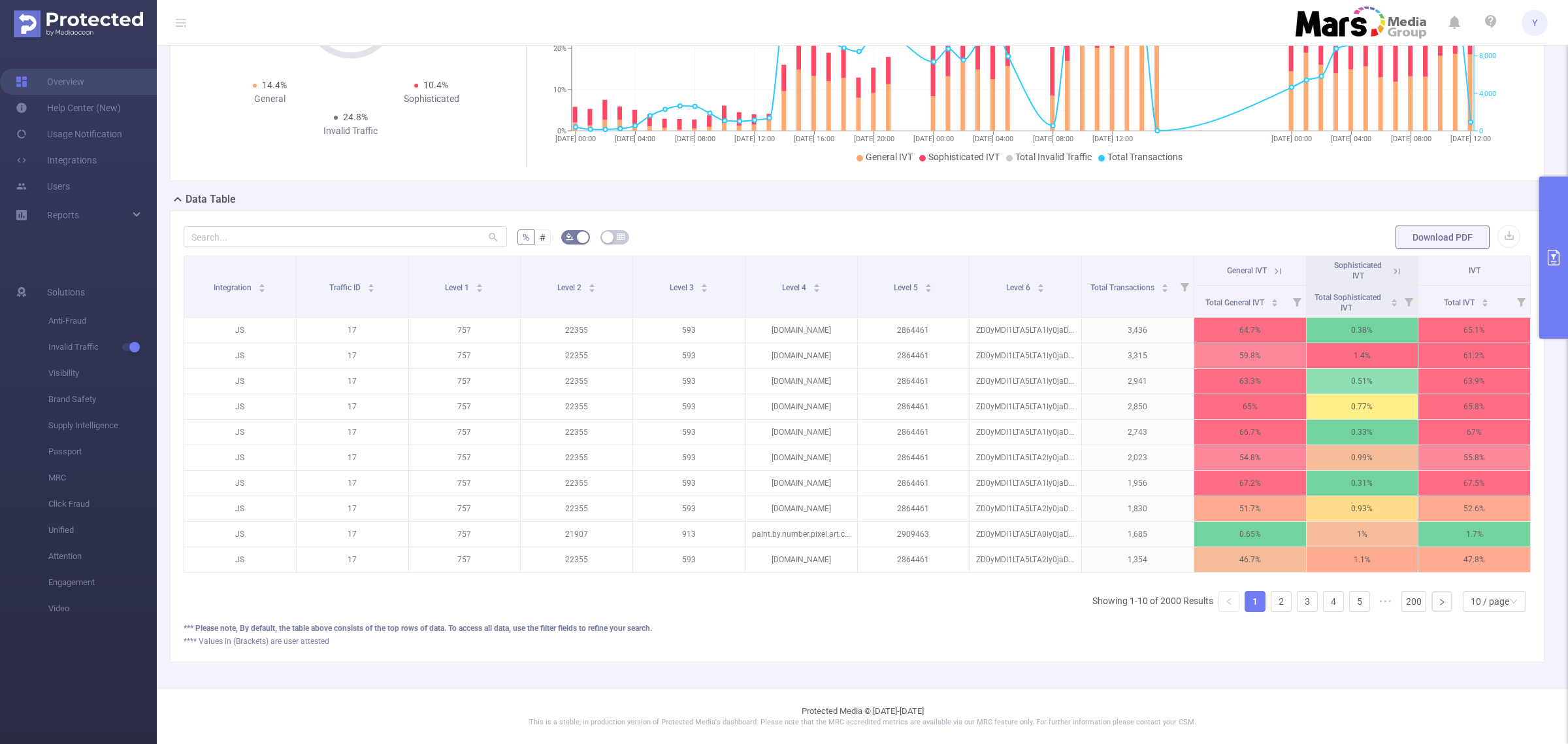
click at [1566, 234] on button "primary" at bounding box center [1553, 257] width 29 height 162
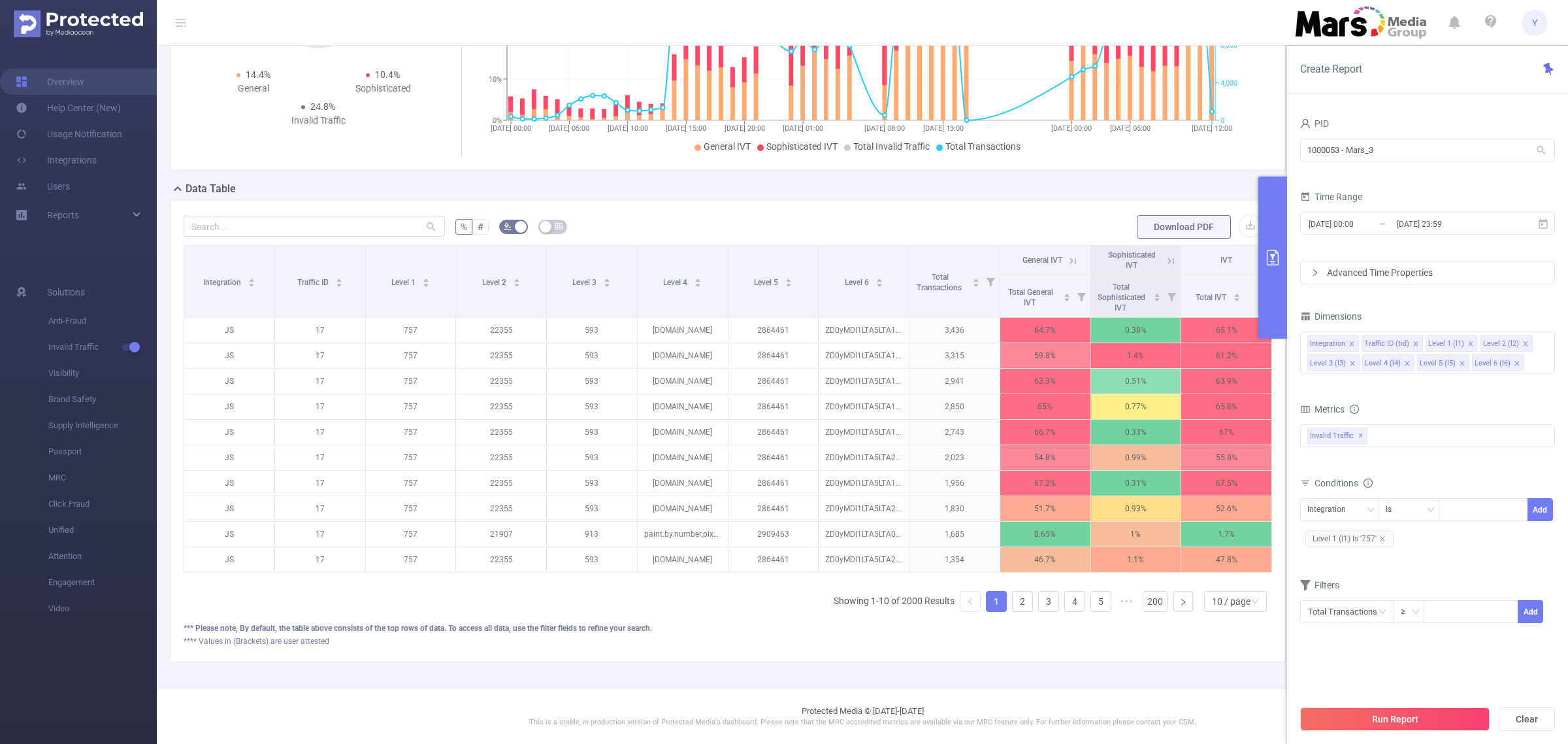
click at [1483, 236] on div "[DATE] 00:00 _ [DATE] 23:59" at bounding box center [1427, 225] width 255 height 31
click at [1476, 229] on input "[DATE] 23:59" at bounding box center [1448, 224] width 106 height 18
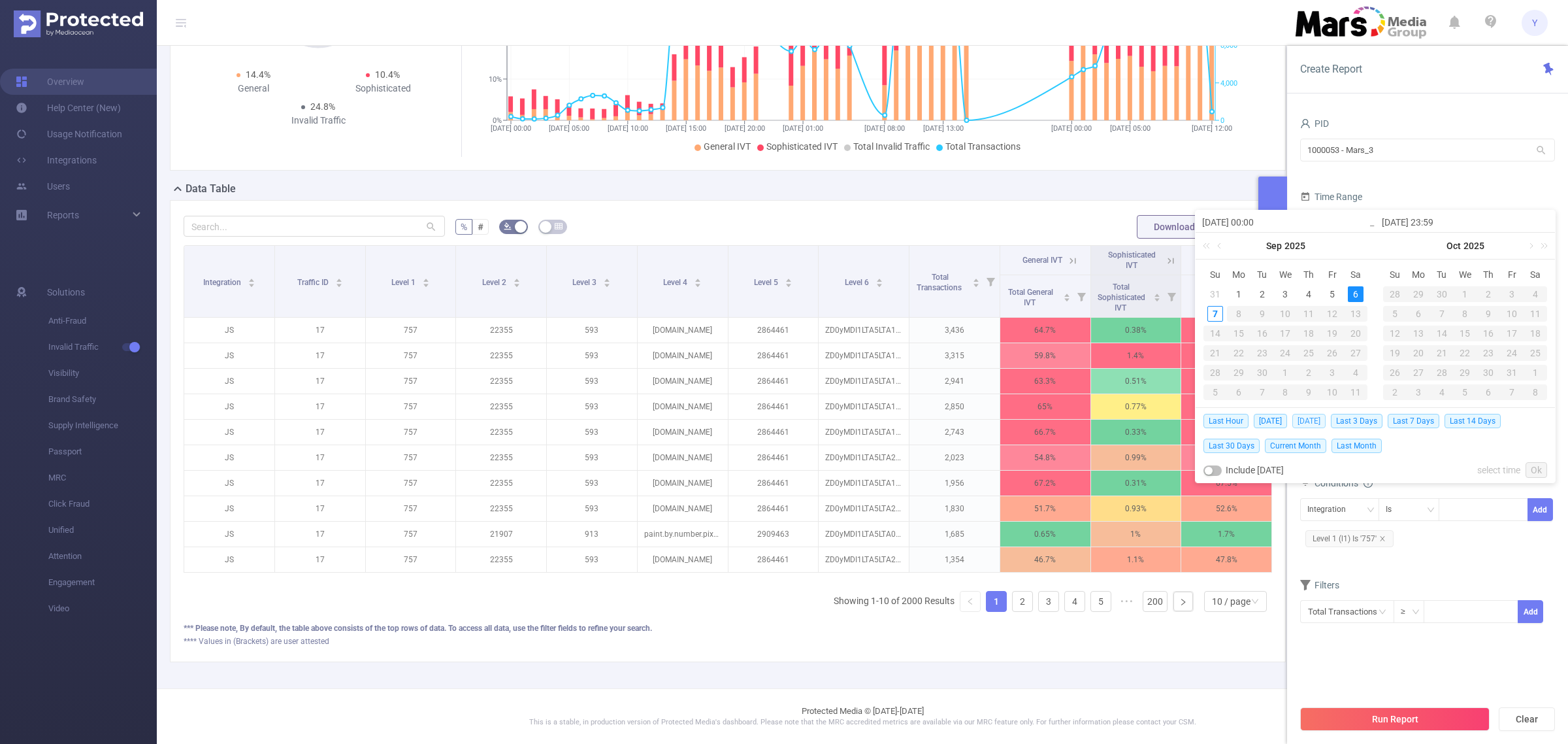
click at [1315, 417] on span "[DATE]" at bounding box center [1308, 421] width 33 height 14
type input "[DATE] 00:00"
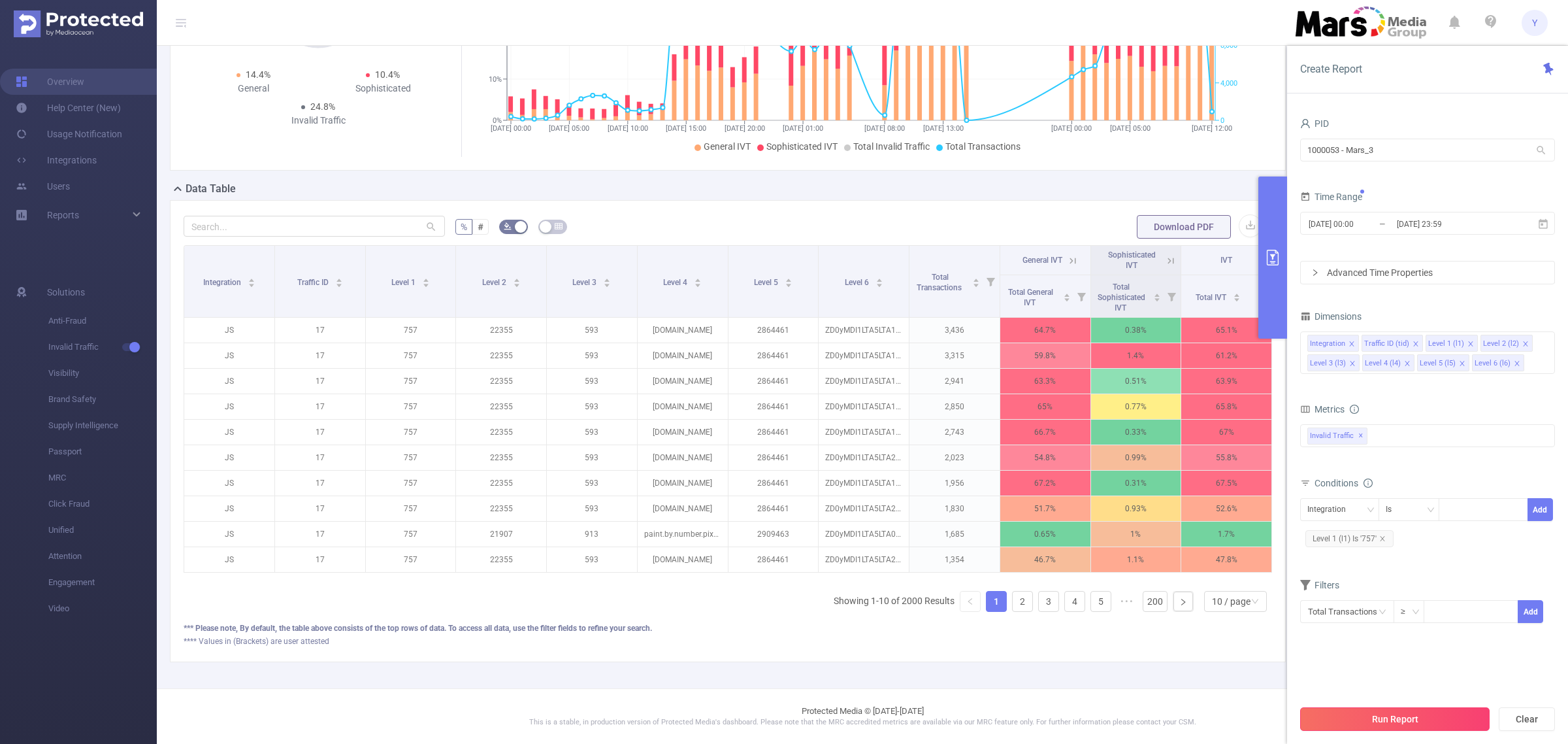
click at [1378, 711] on button "Run Report" at bounding box center [1395, 719] width 190 height 23
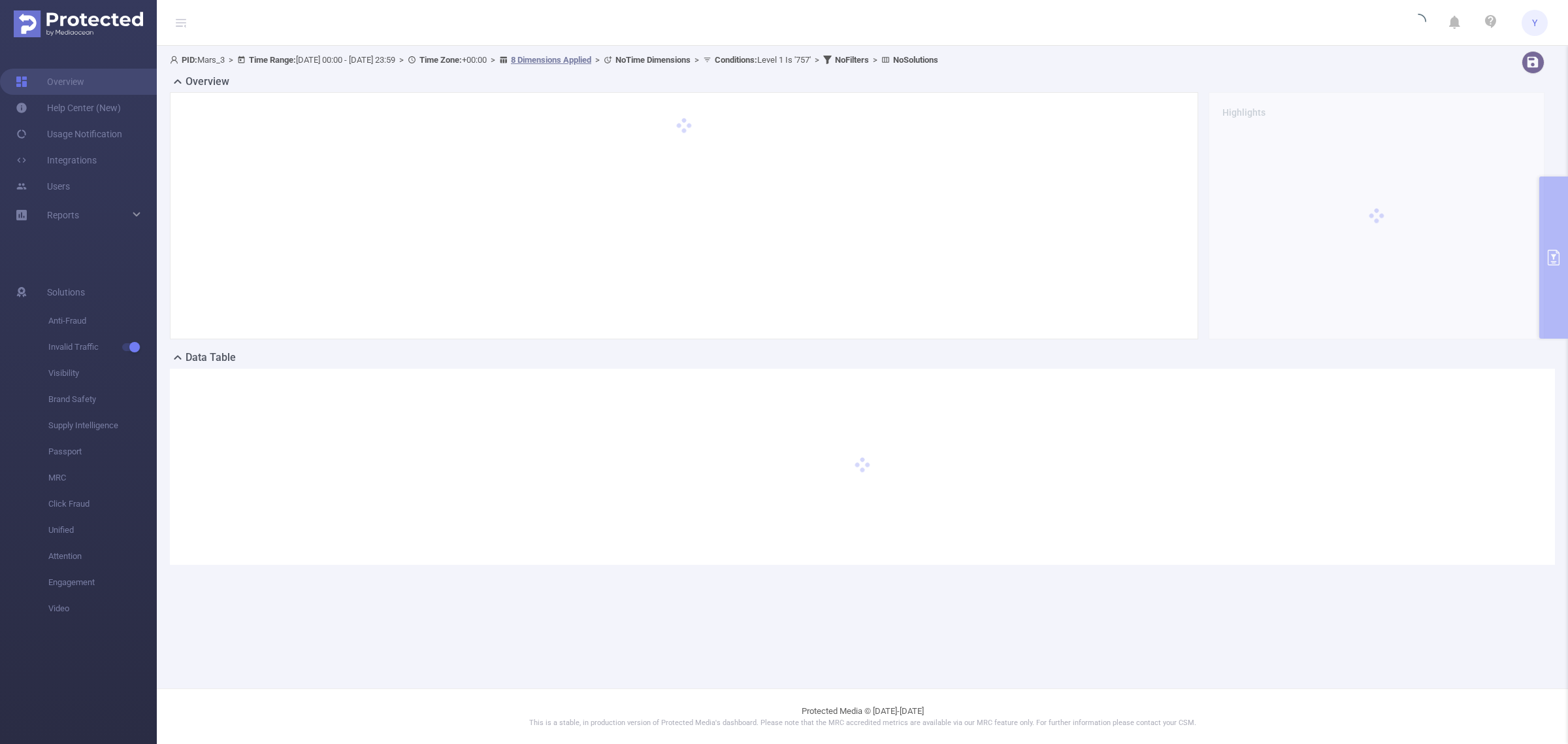
scroll to position [0, 0]
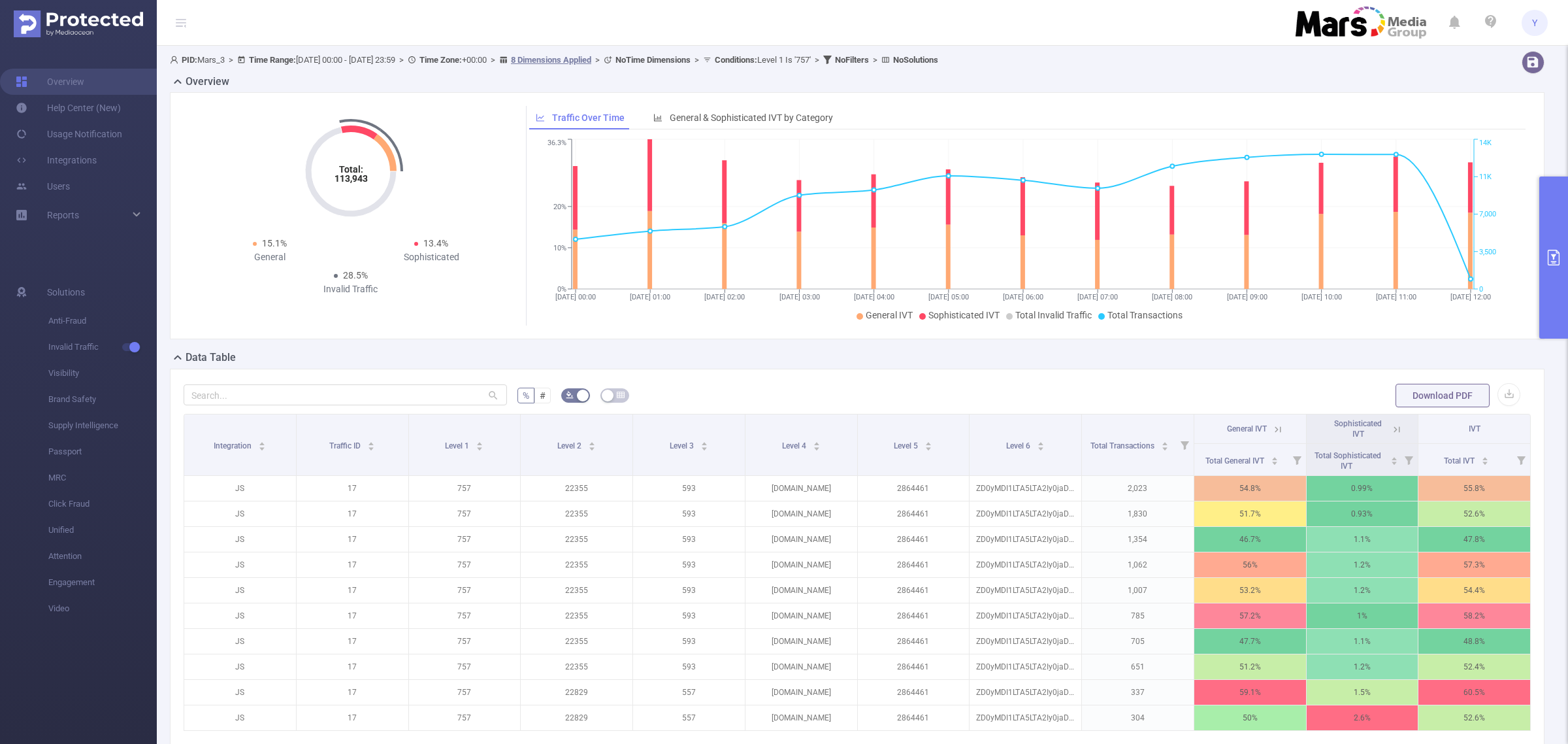
drag, startPoint x: 1269, startPoint y: 425, endPoint x: 1239, endPoint y: 372, distance: 60.9
click at [1239, 370] on div "% # Download PDF Integration Traffic ID Level 1 Level 2 Level 3 Level 4 Level 5…" at bounding box center [857, 594] width 1375 height 452
click at [1272, 432] on icon at bounding box center [1277, 429] width 12 height 12
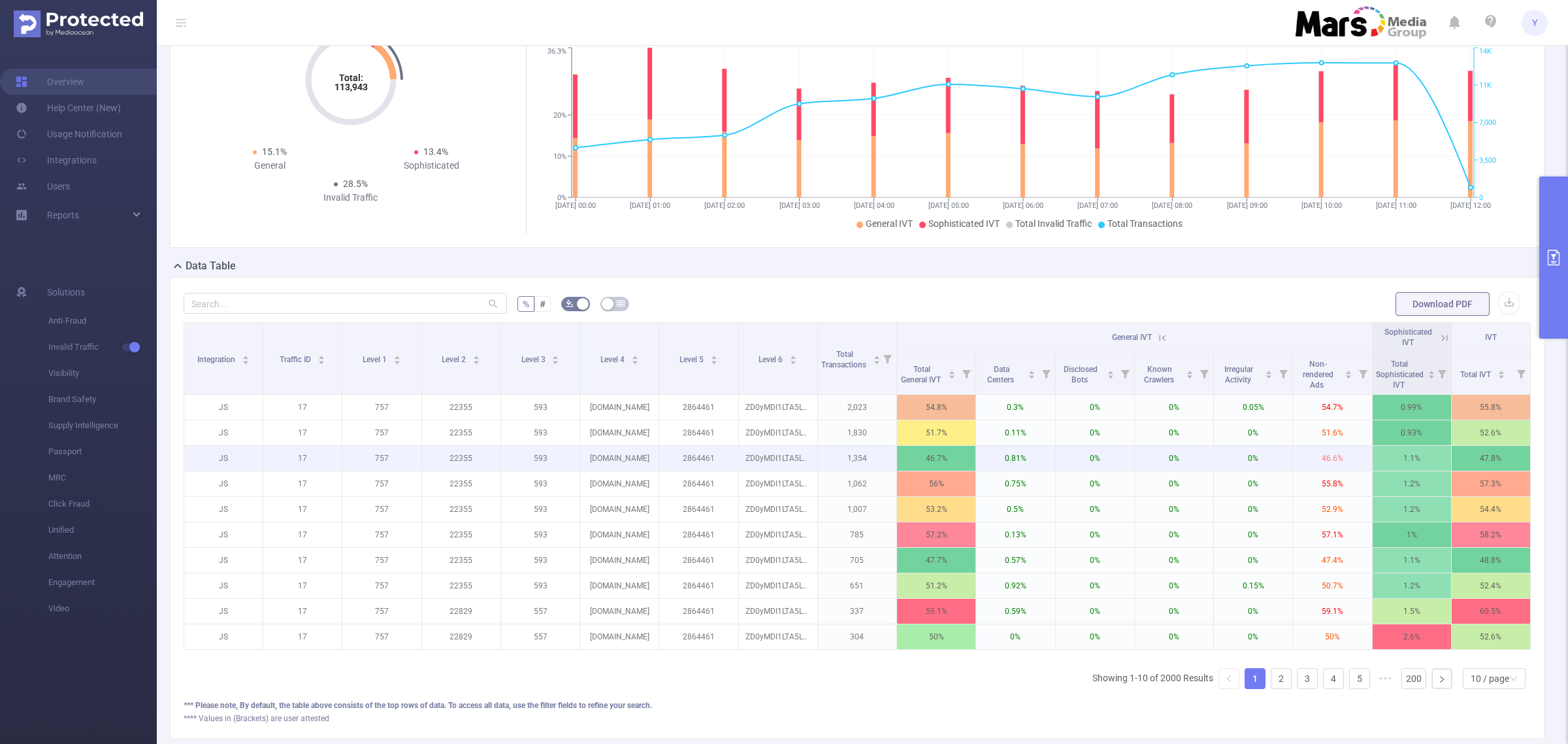
scroll to position [183, 0]
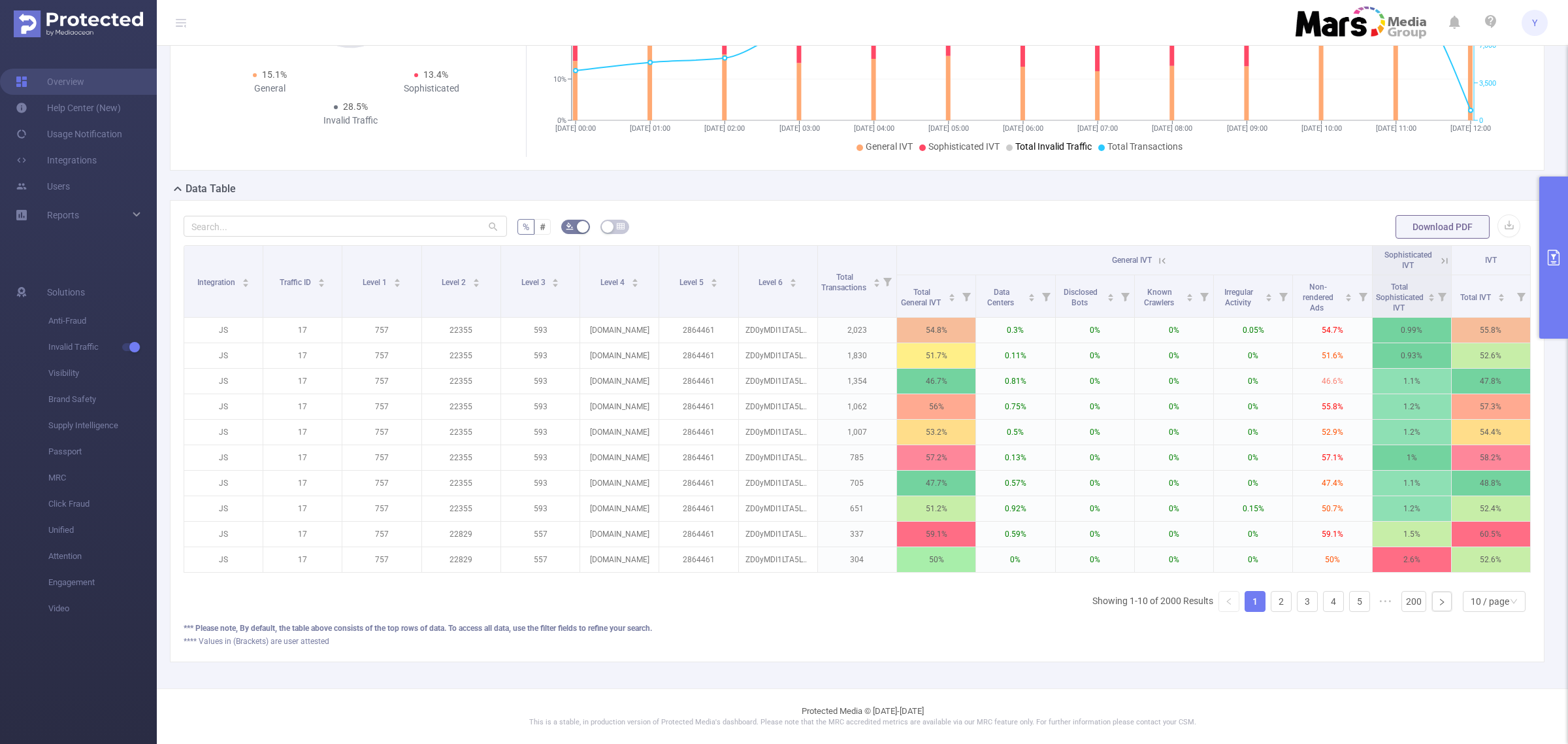
click at [824, 642] on div "**** Values in (Brackets) are user attested" at bounding box center [857, 641] width 1347 height 12
